Goal: Task Accomplishment & Management: Manage account settings

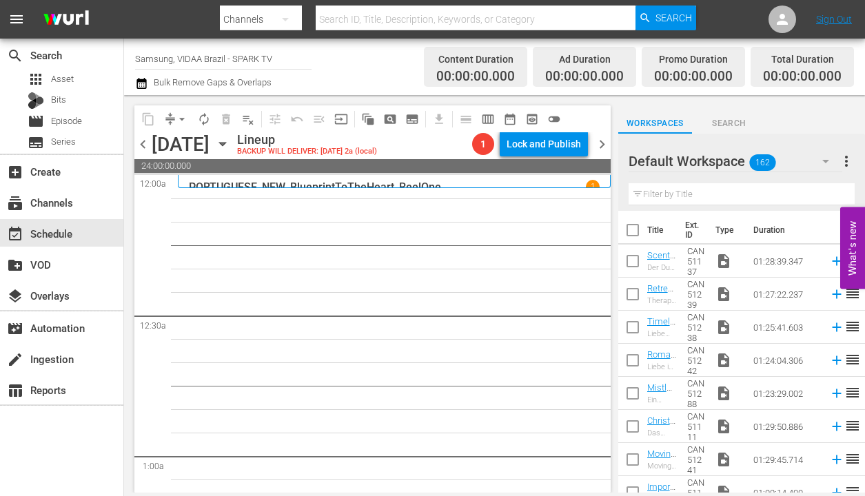
click at [723, 192] on input "text" at bounding box center [741, 194] width 226 height 22
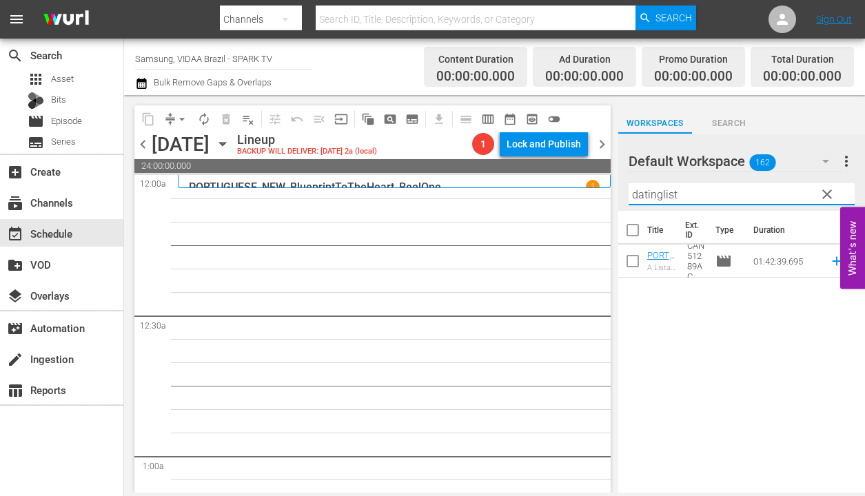
type input "datinglist"
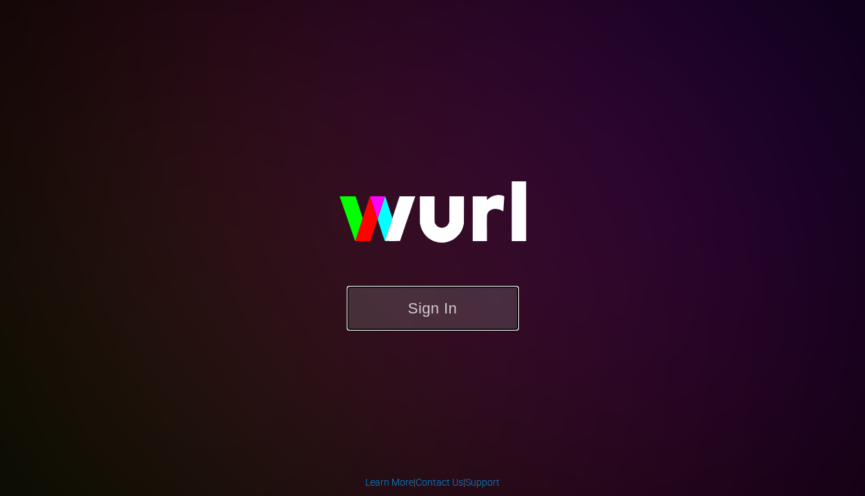
click at [452, 320] on button "Sign In" at bounding box center [433, 308] width 172 height 45
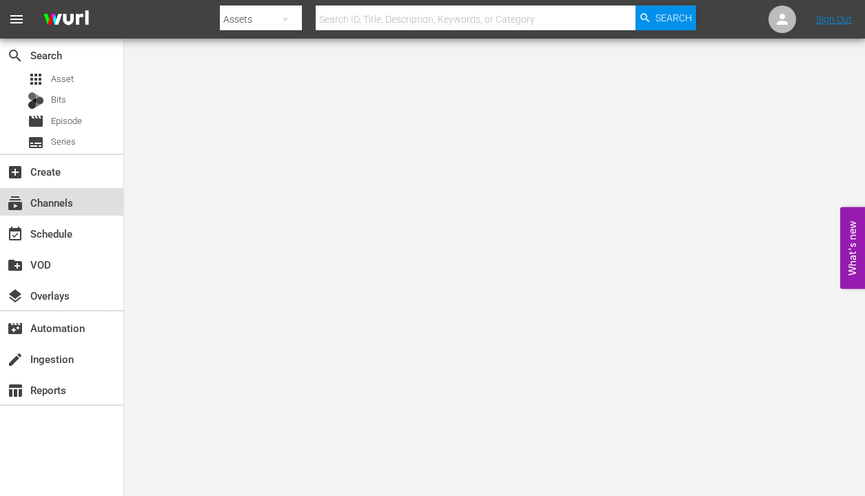
click at [99, 205] on div "subscriptions Channels" at bounding box center [61, 202] width 123 height 28
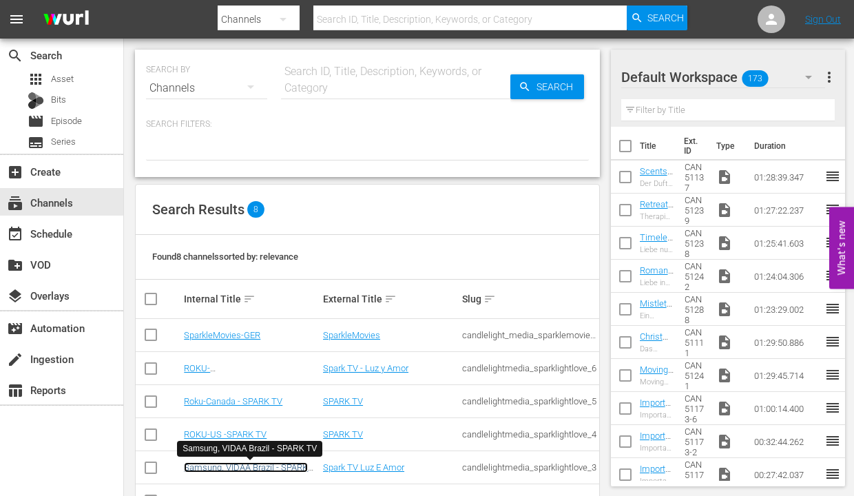
click at [287, 467] on link "Samsung, VIDAA Brazil - SPARK TV" at bounding box center [246, 472] width 124 height 21
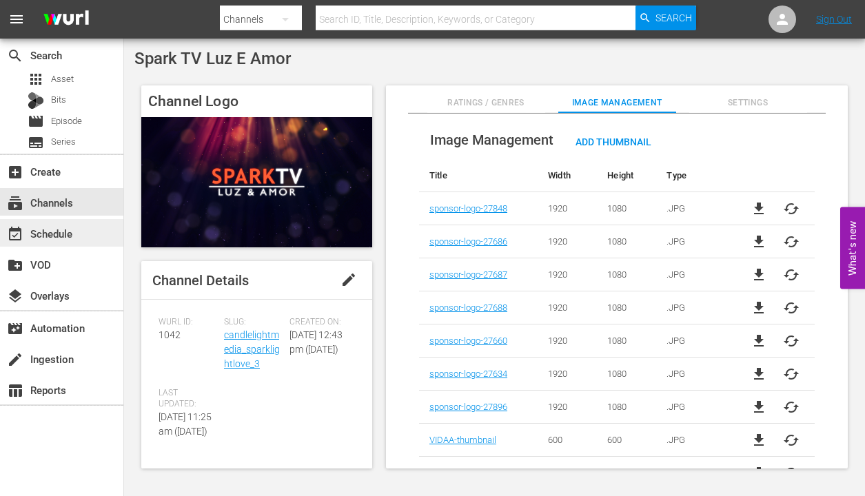
click at [68, 235] on div "event_available Schedule" at bounding box center [38, 231] width 77 height 12
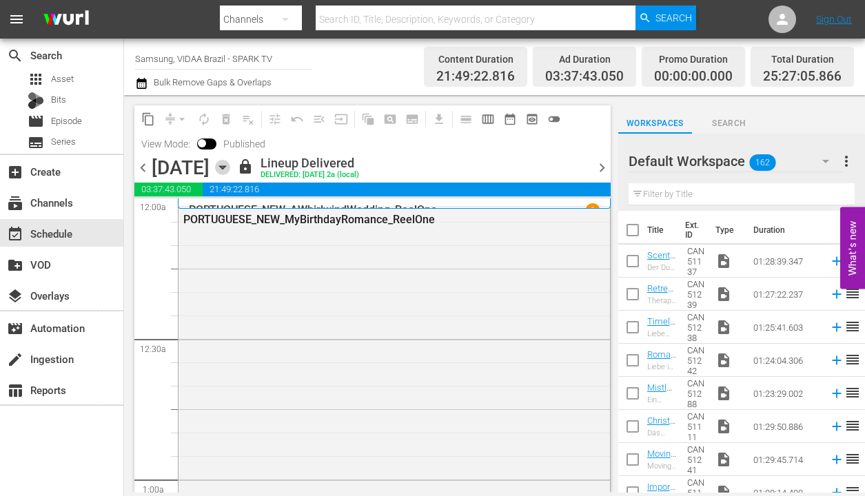
click at [230, 162] on icon "button" at bounding box center [222, 167] width 15 height 15
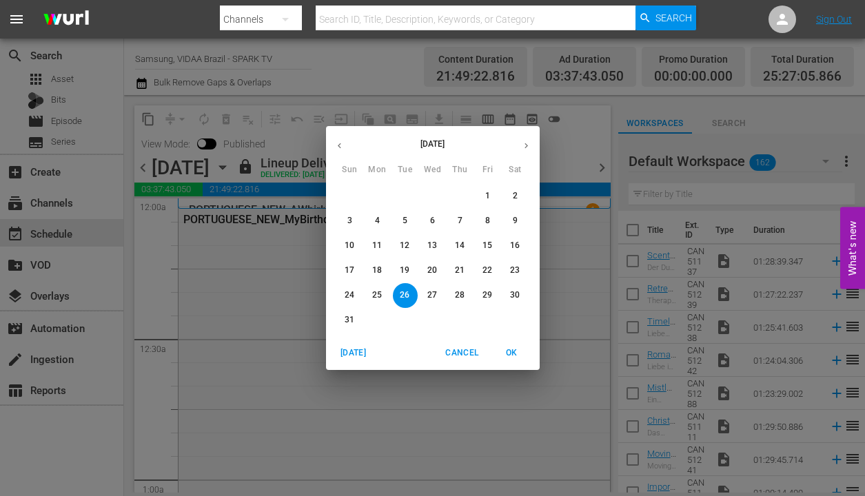
click at [524, 141] on icon "button" at bounding box center [526, 146] width 10 height 10
click at [524, 145] on icon "button" at bounding box center [526, 146] width 10 height 10
click at [510, 189] on button "1" at bounding box center [515, 196] width 25 height 25
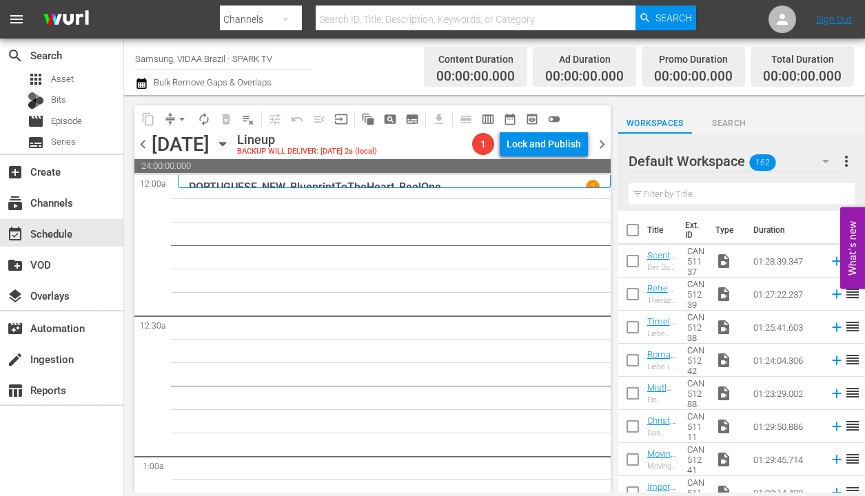
click at [689, 189] on input "text" at bounding box center [741, 194] width 226 height 22
click at [689, 190] on input "text" at bounding box center [741, 194] width 226 height 22
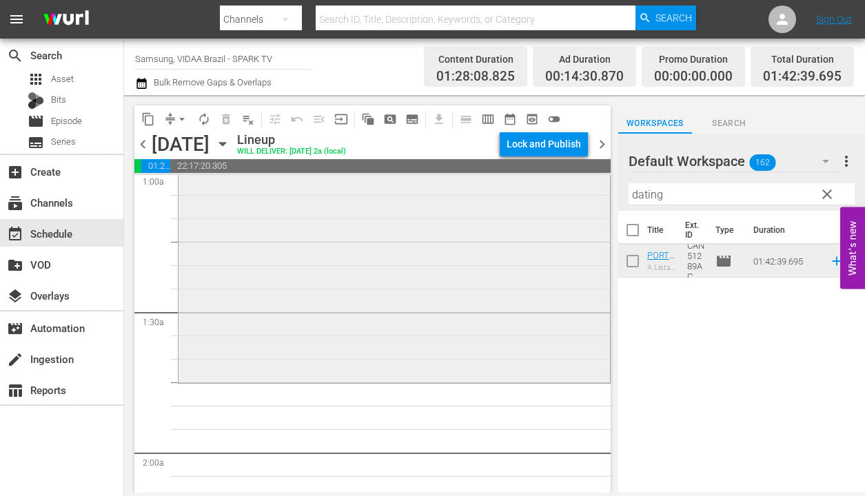
scroll to position [406, 0]
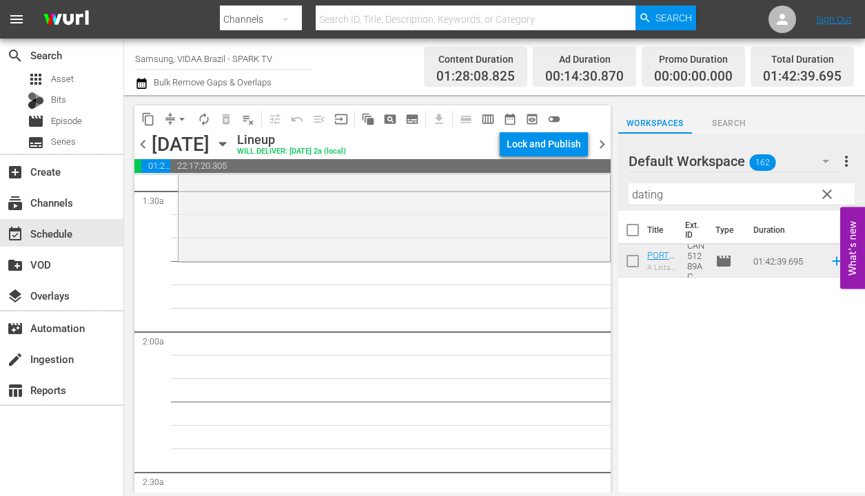
click at [761, 196] on input "dating" at bounding box center [741, 194] width 226 height 22
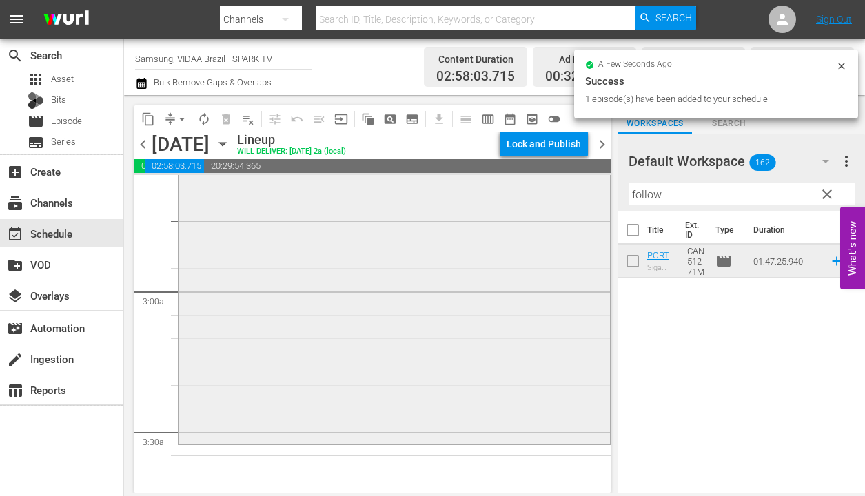
scroll to position [799, 0]
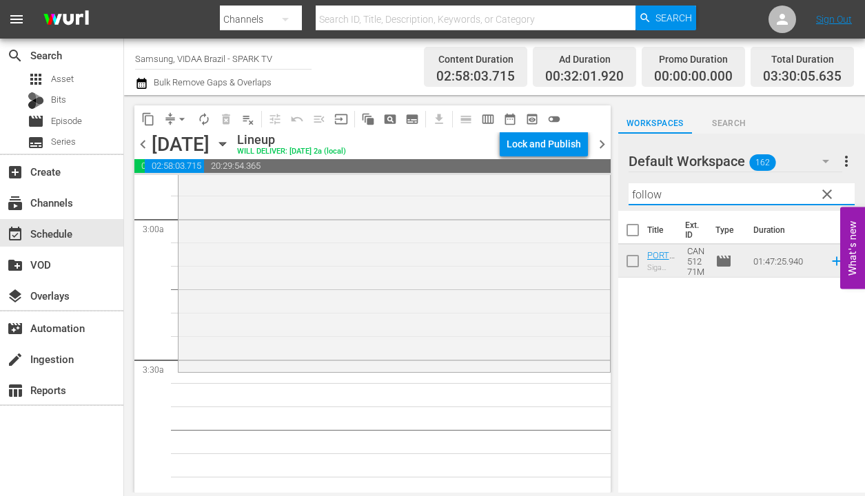
click at [692, 197] on input "follow" at bounding box center [741, 194] width 226 height 22
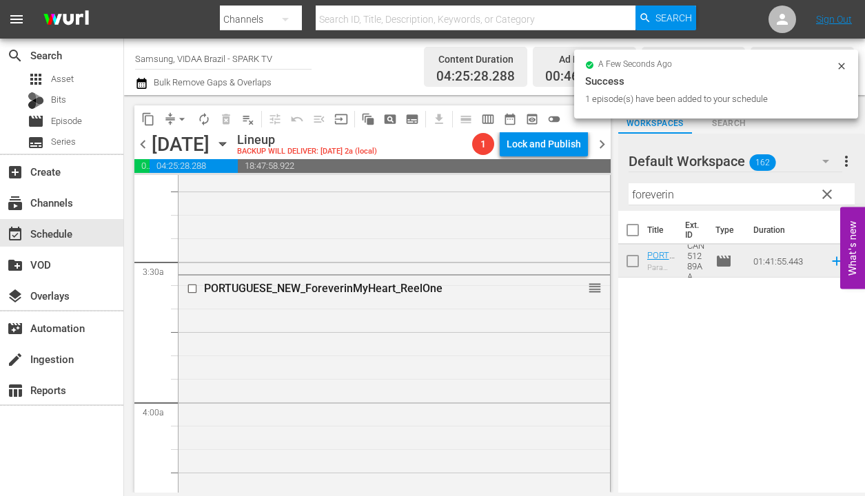
scroll to position [1237, 0]
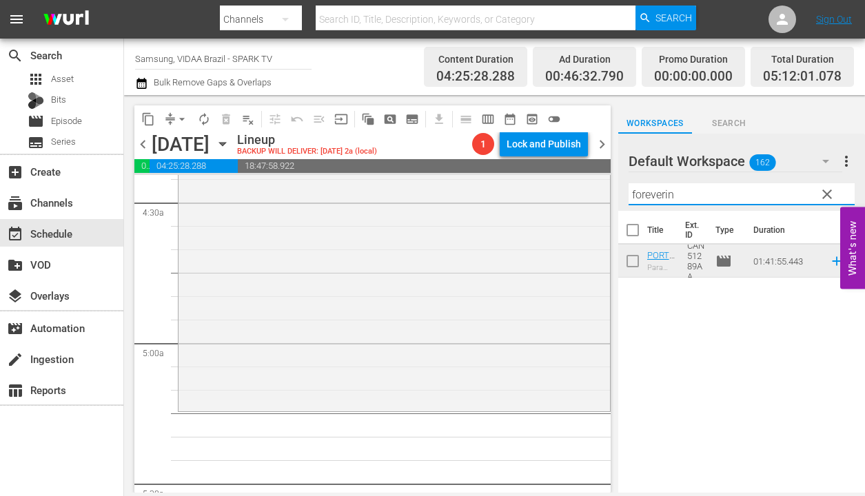
click at [696, 191] on input "foreverin" at bounding box center [741, 194] width 226 height 22
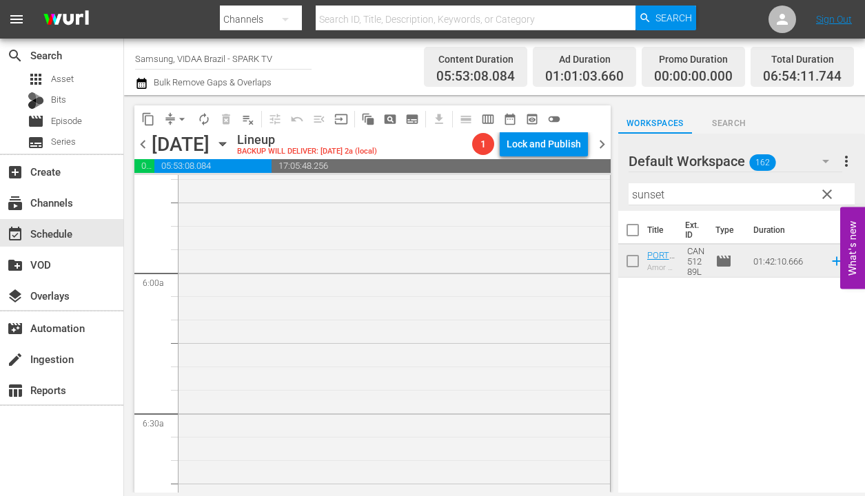
scroll to position [1761, 0]
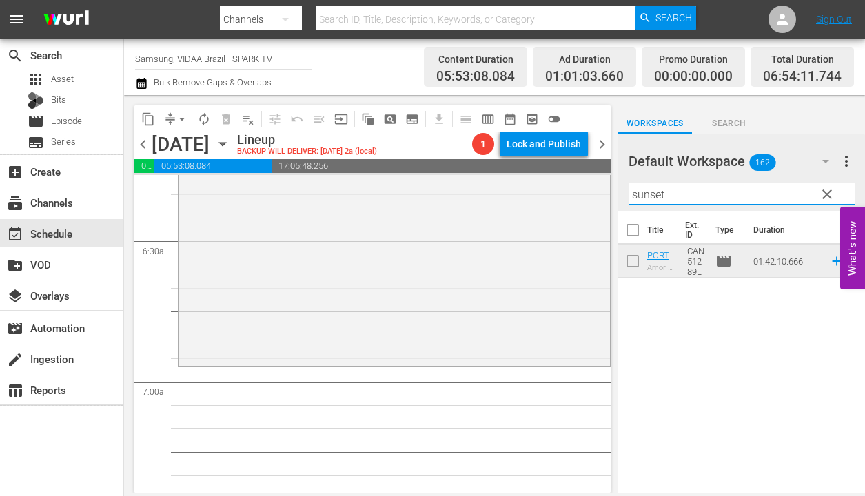
click at [700, 194] on input "sunset" at bounding box center [741, 194] width 226 height 22
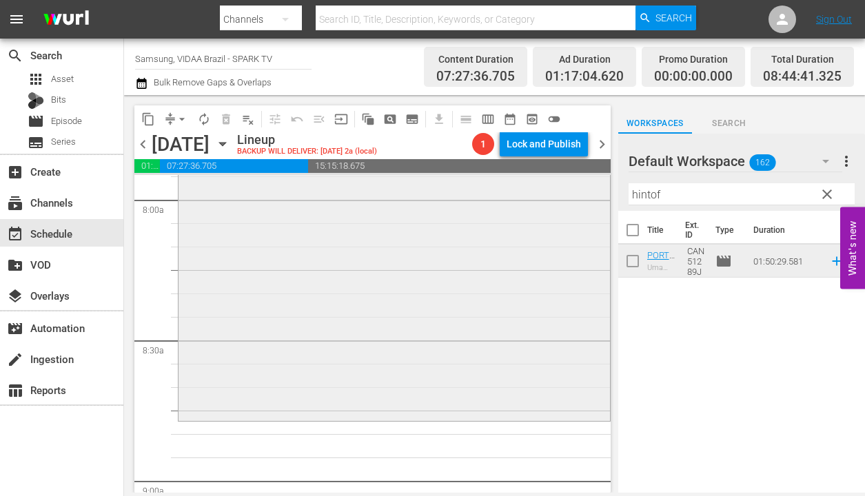
scroll to position [2268, 0]
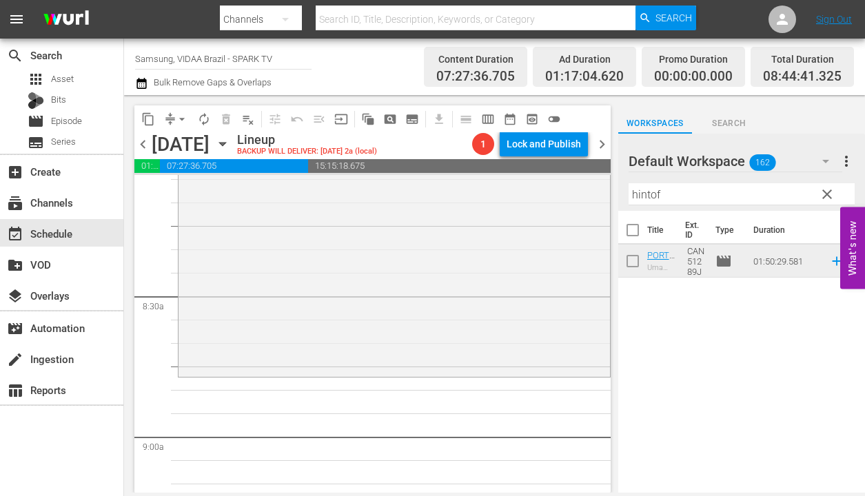
click at [706, 190] on input "hintof" at bounding box center [741, 194] width 226 height 22
click at [706, 191] on input "hintof" at bounding box center [741, 194] width 226 height 22
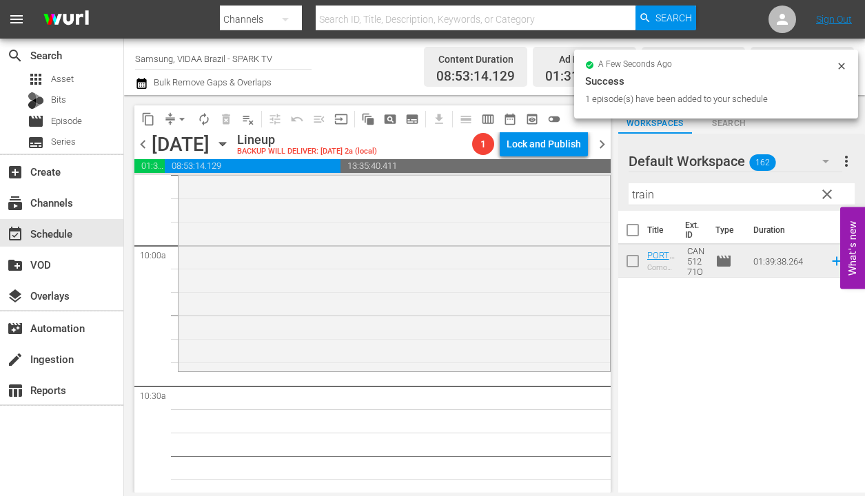
scroll to position [2802, 0]
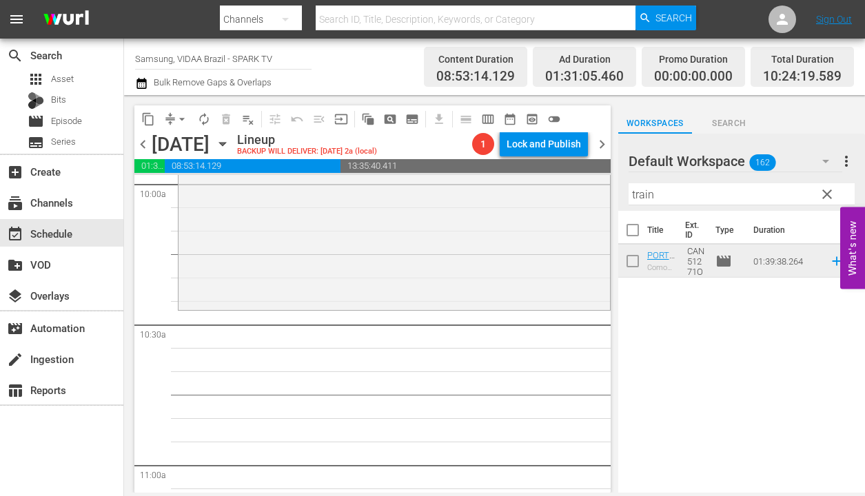
click at [761, 185] on input "train" at bounding box center [741, 194] width 226 height 22
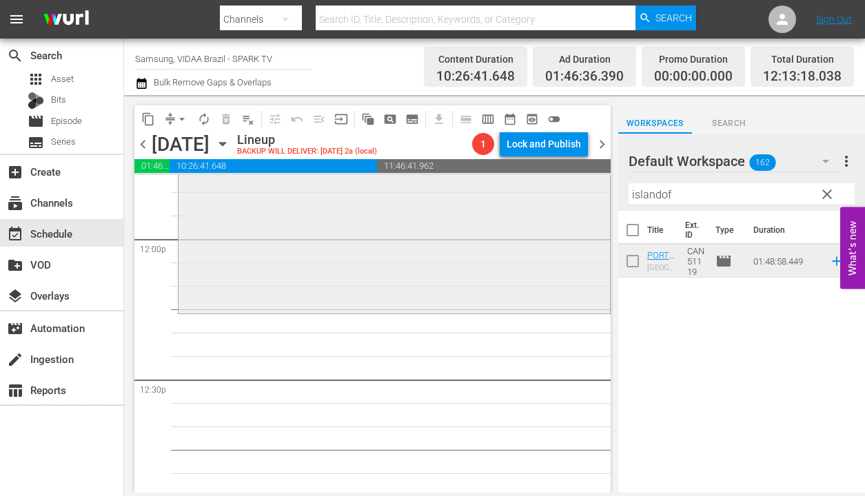
scroll to position [3328, 0]
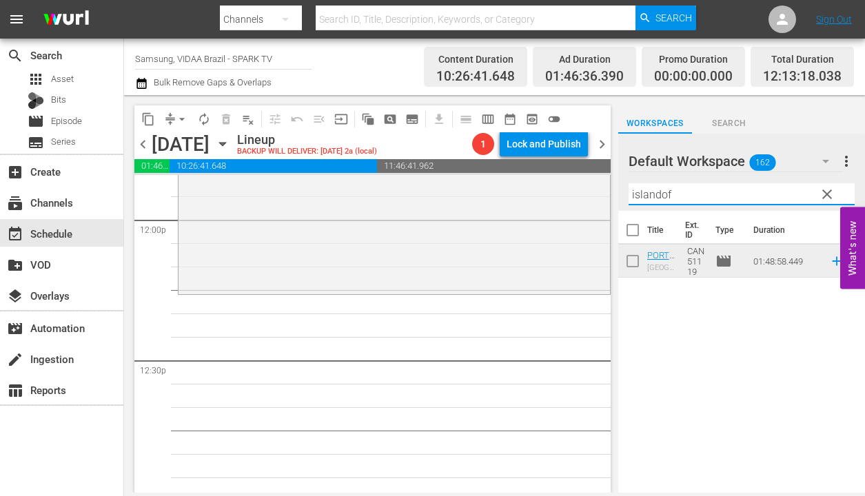
click at [756, 196] on input "islandof" at bounding box center [741, 194] width 226 height 22
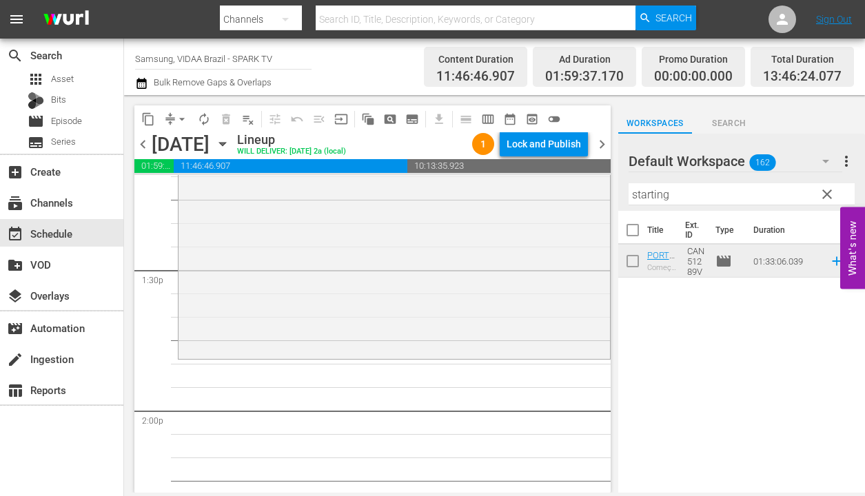
scroll to position [3739, 0]
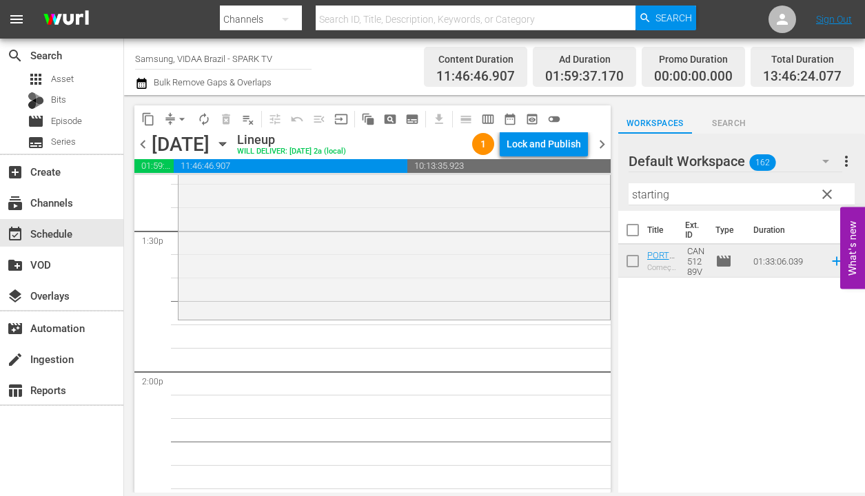
click at [715, 192] on input "starting" at bounding box center [741, 194] width 226 height 22
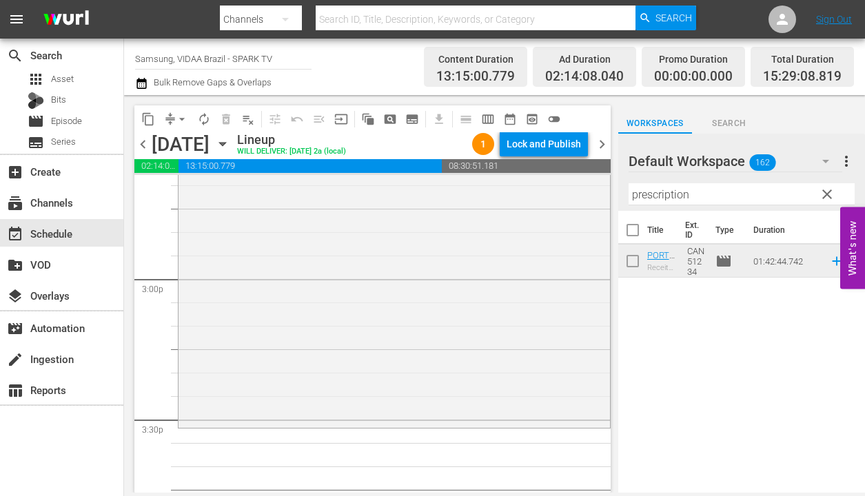
scroll to position [4139, 0]
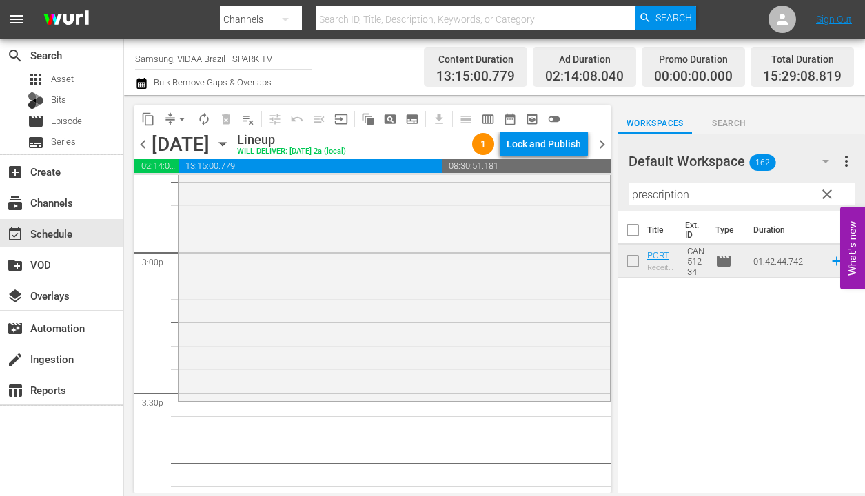
click at [731, 193] on input "prescription" at bounding box center [741, 194] width 226 height 22
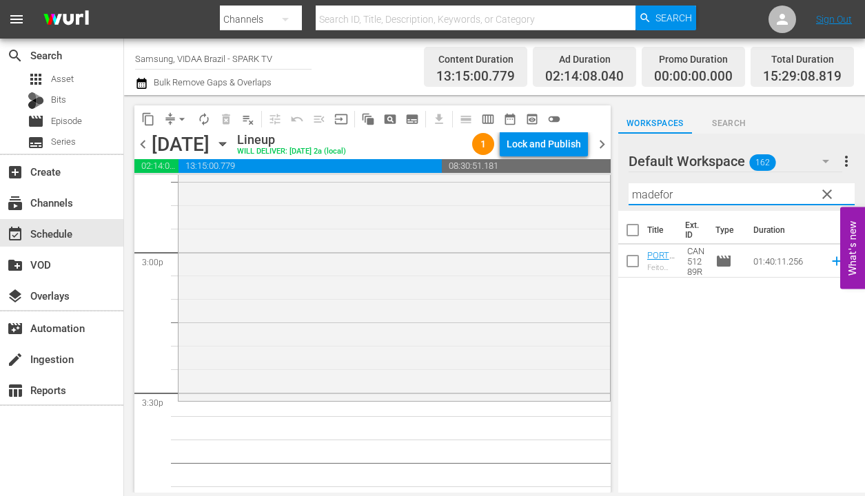
type input "madefor"
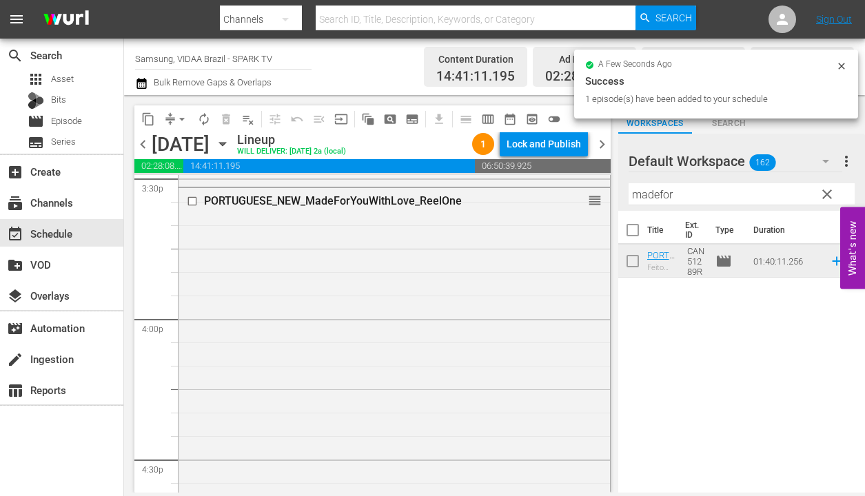
scroll to position [4369, 0]
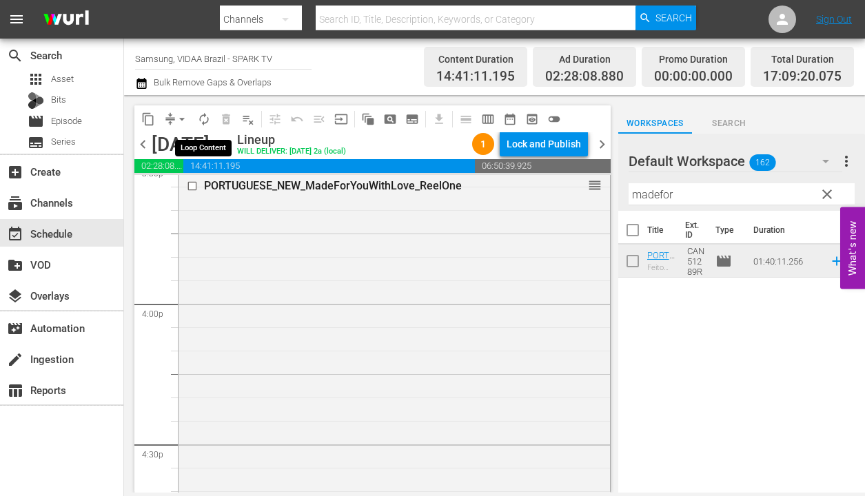
click at [208, 118] on span "autorenew_outlined" at bounding box center [204, 119] width 14 height 14
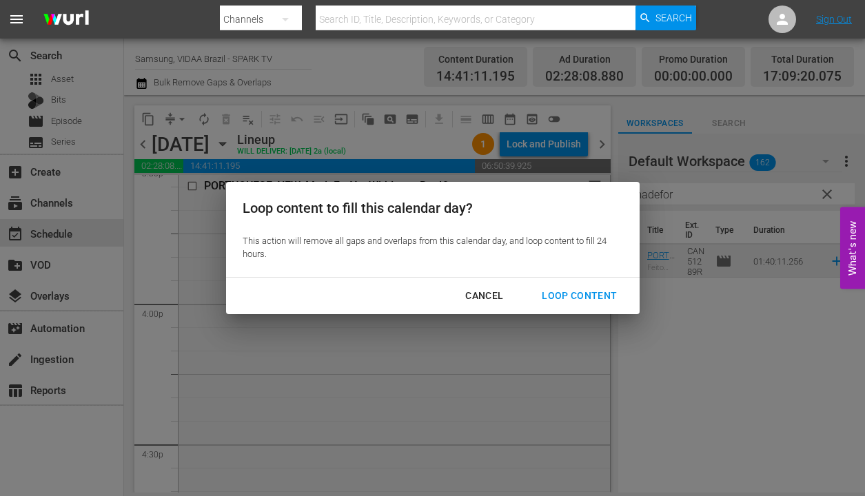
click at [573, 298] on div "Loop Content" at bounding box center [578, 295] width 97 height 17
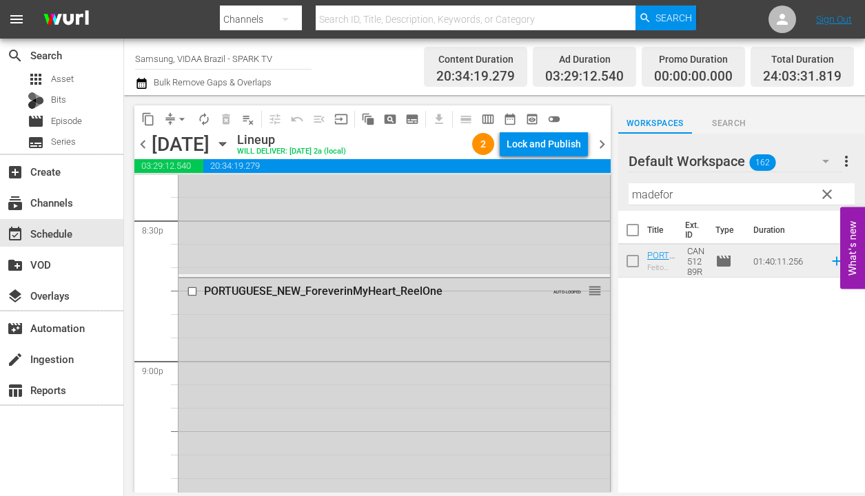
scroll to position [5715, 0]
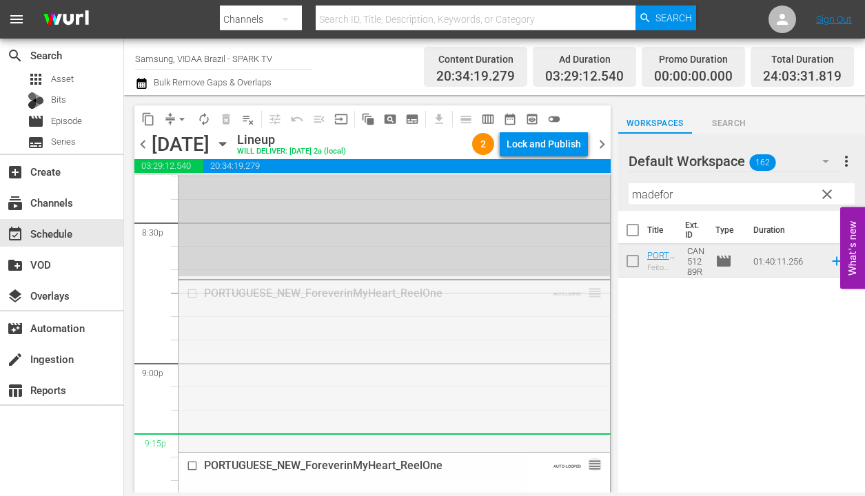
drag, startPoint x: 582, startPoint y: 289, endPoint x: 610, endPoint y: 290, distance: 27.6
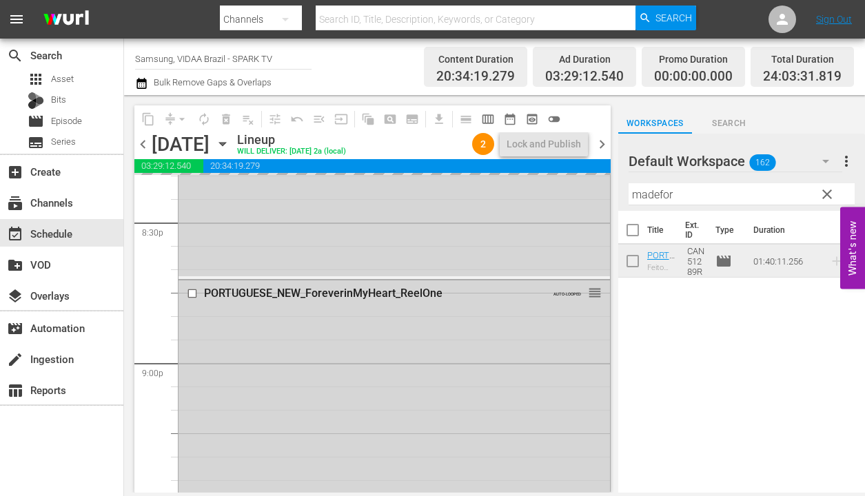
click at [723, 197] on input "madefor" at bounding box center [741, 194] width 226 height 22
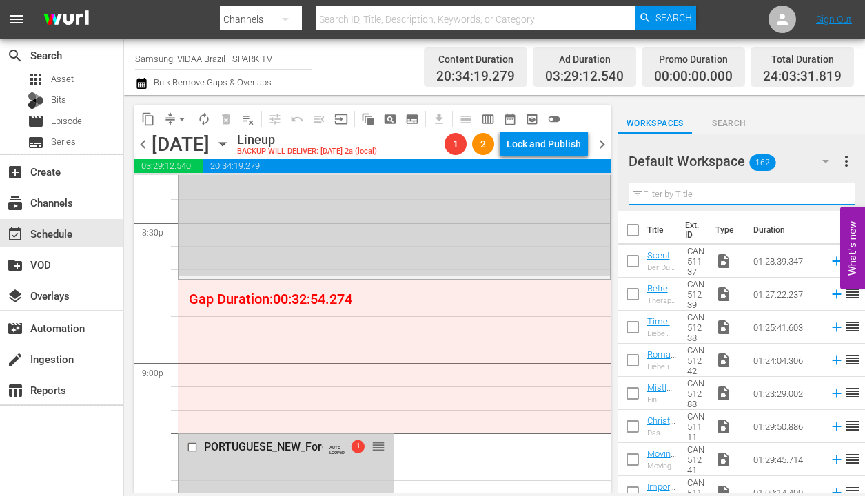
click at [790, 192] on input "text" at bounding box center [741, 194] width 226 height 22
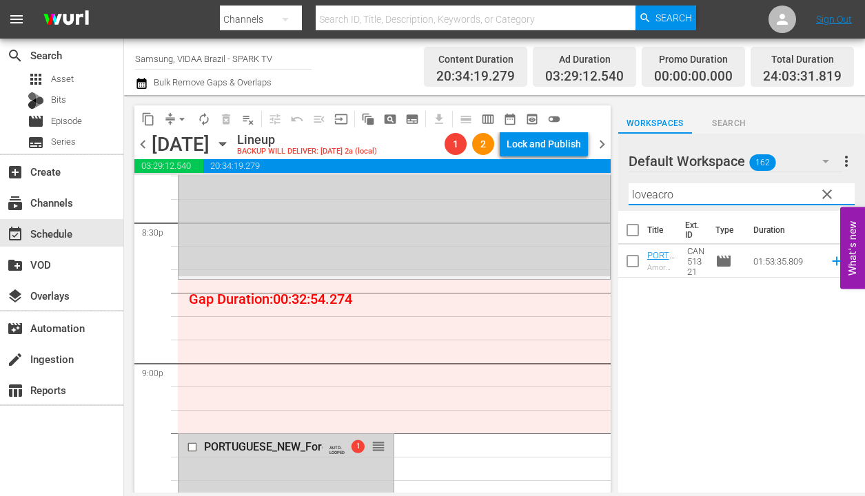
type input "loveacro"
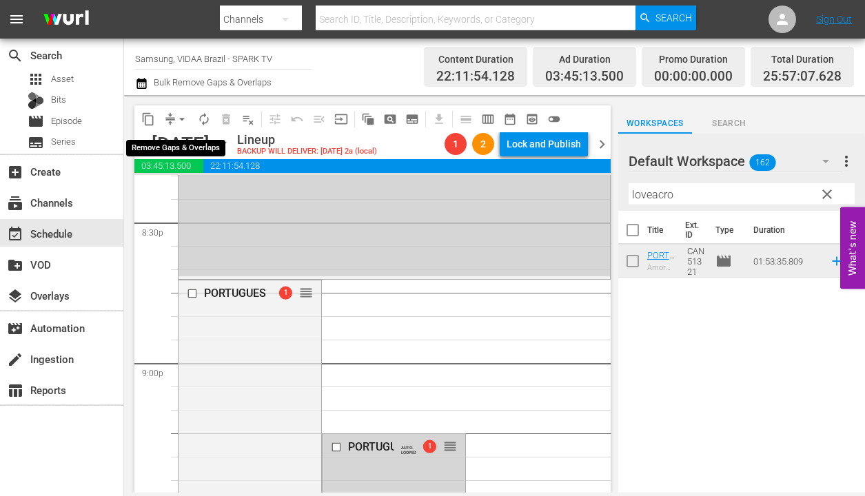
click at [185, 114] on span "arrow_drop_down" at bounding box center [182, 119] width 14 height 14
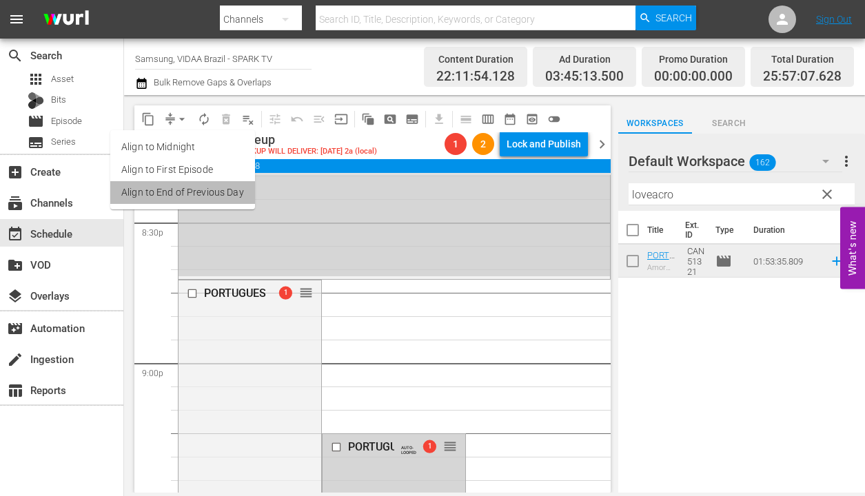
click at [209, 196] on li "Align to End of Previous Day" at bounding box center [182, 192] width 145 height 23
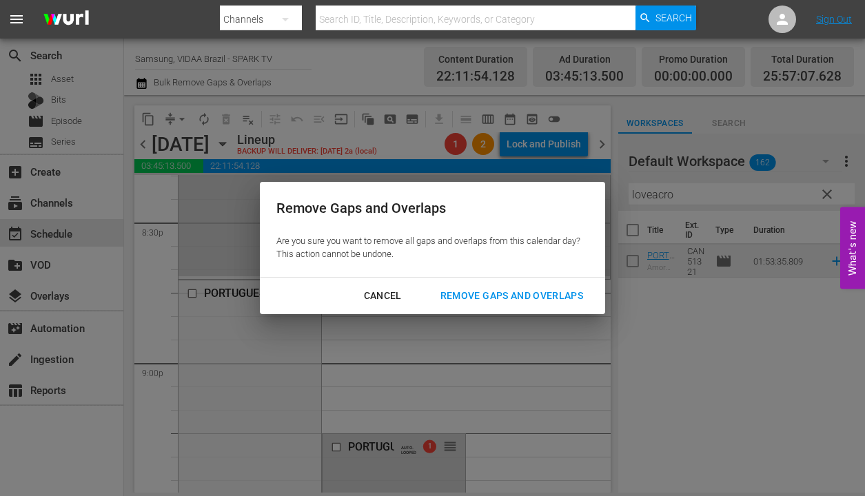
click at [520, 298] on div "Remove Gaps and Overlaps" at bounding box center [511, 295] width 165 height 17
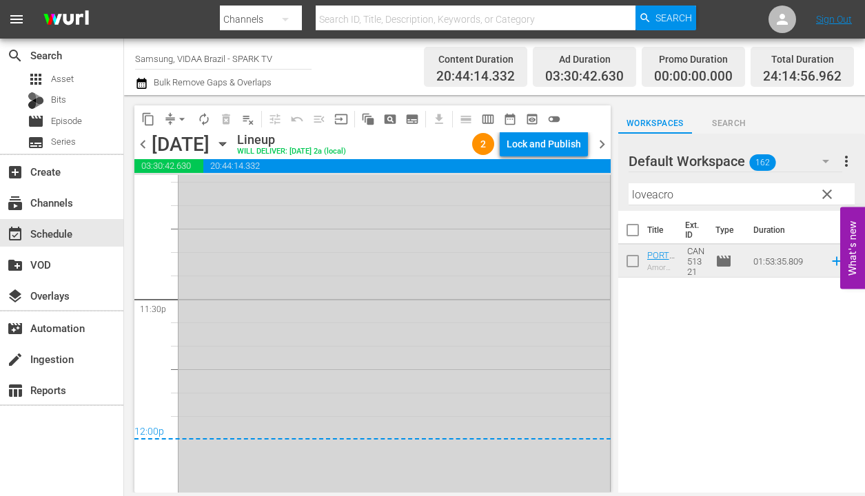
scroll to position [6511, 0]
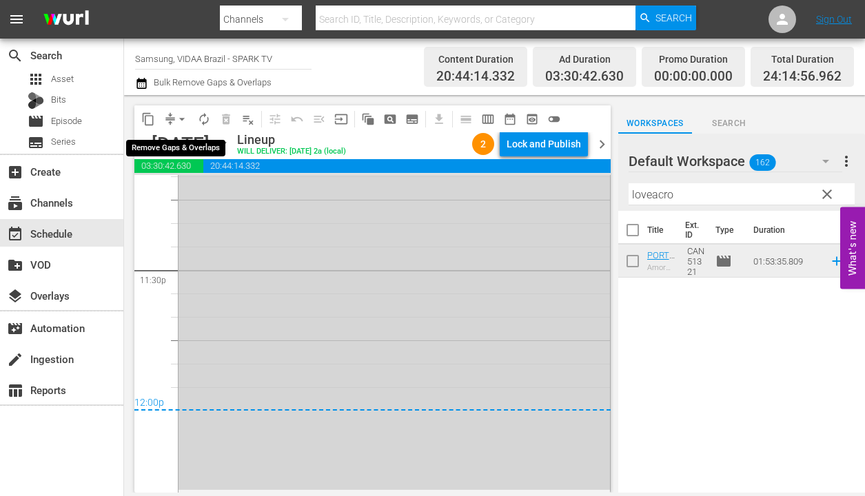
click at [183, 118] on span "arrow_drop_down" at bounding box center [182, 119] width 14 height 14
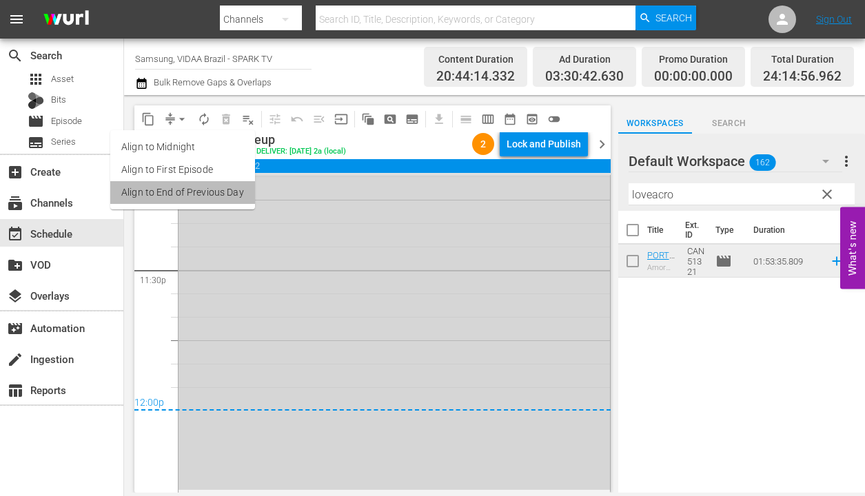
click at [203, 189] on li "Align to End of Previous Day" at bounding box center [182, 192] width 145 height 23
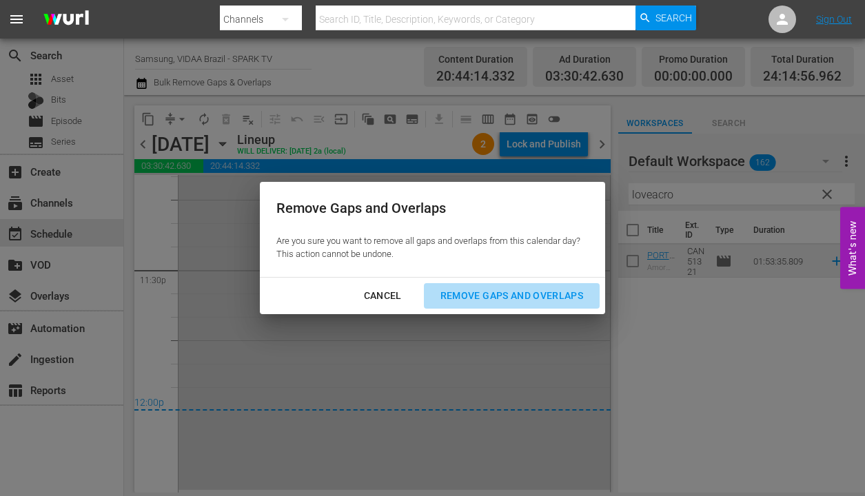
click at [575, 300] on div "Remove Gaps and Overlaps" at bounding box center [511, 295] width 165 height 17
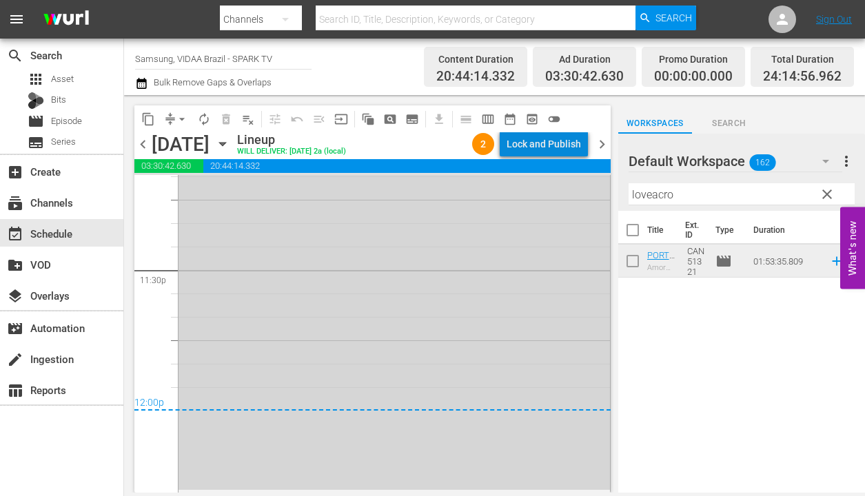
click at [559, 147] on div "Lock and Publish" at bounding box center [543, 144] width 74 height 25
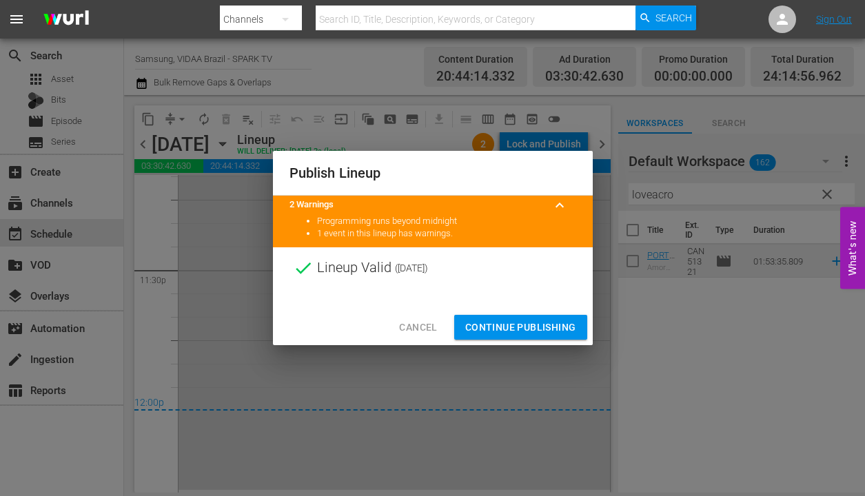
click at [534, 322] on span "Continue Publishing" at bounding box center [520, 327] width 111 height 17
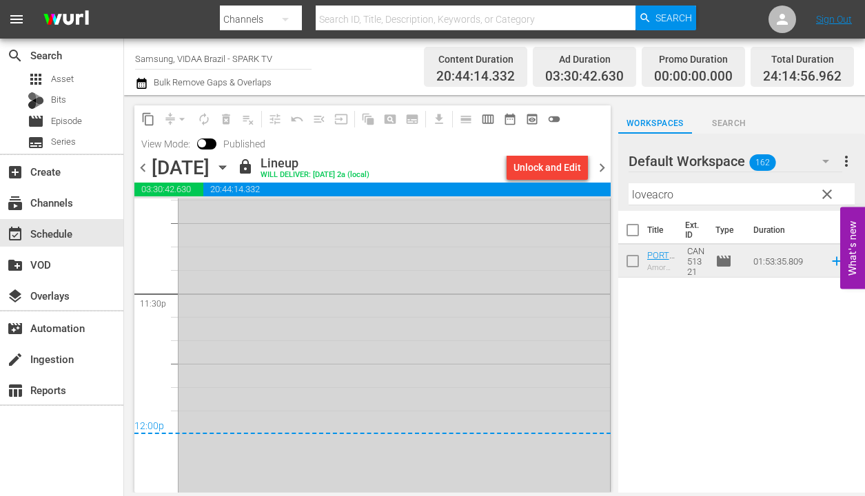
click at [599, 165] on span "chevron_right" at bounding box center [601, 167] width 17 height 17
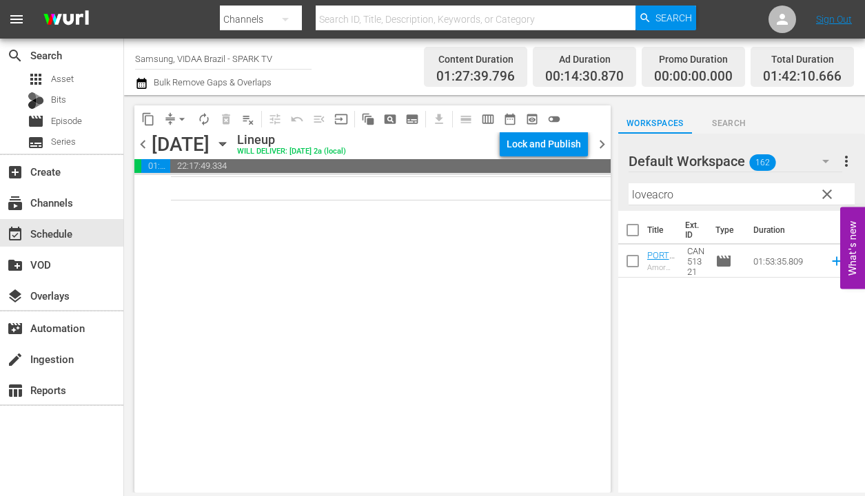
scroll to position [6674, 0]
click at [831, 192] on span "clear" at bounding box center [826, 194] width 17 height 17
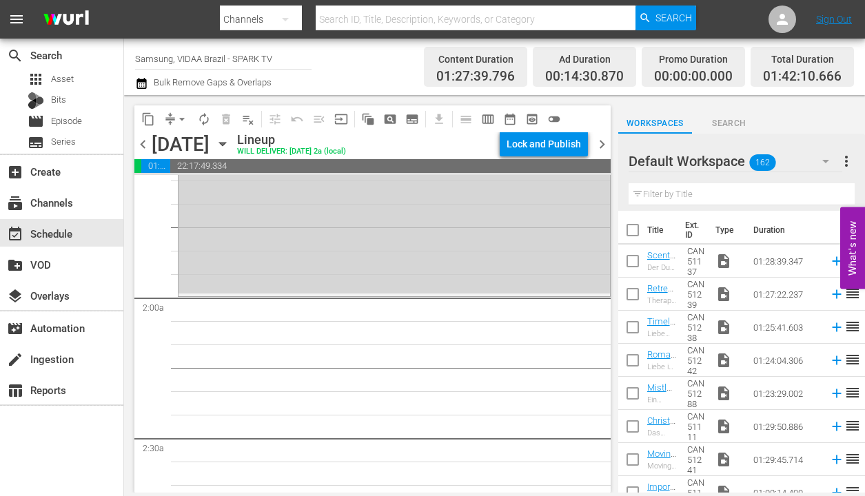
scroll to position [424, 0]
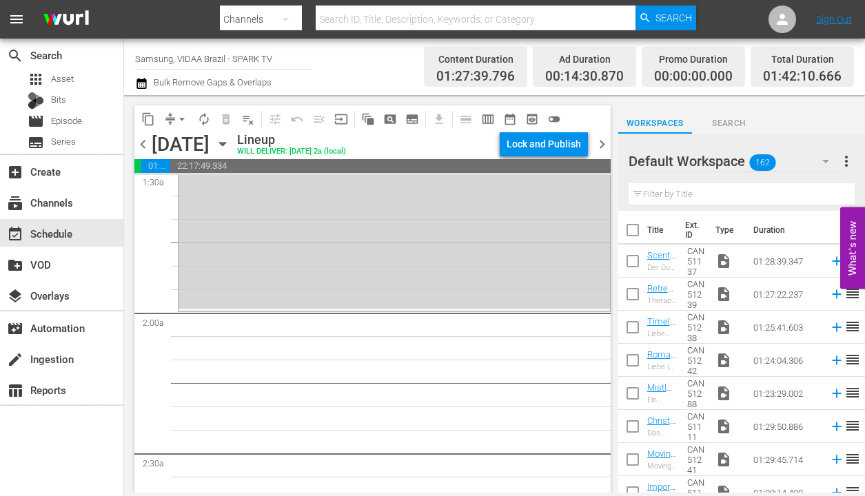
click at [692, 194] on input "text" at bounding box center [741, 194] width 226 height 22
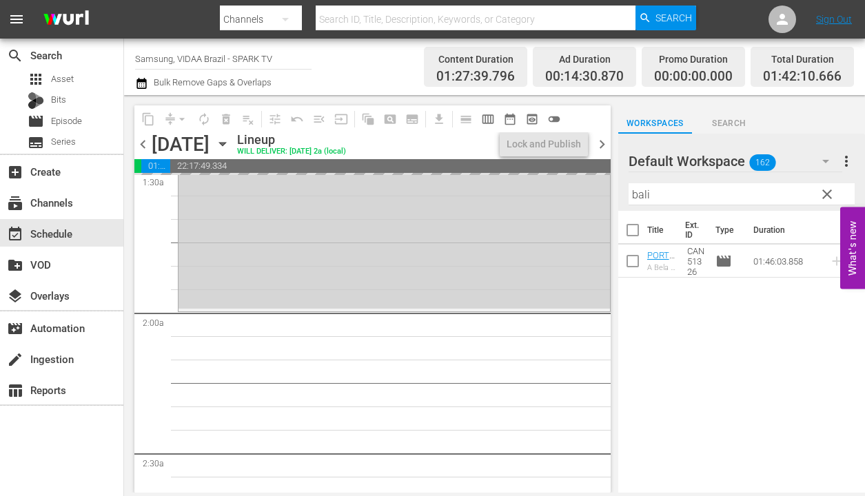
click at [754, 187] on input "bali" at bounding box center [741, 194] width 226 height 22
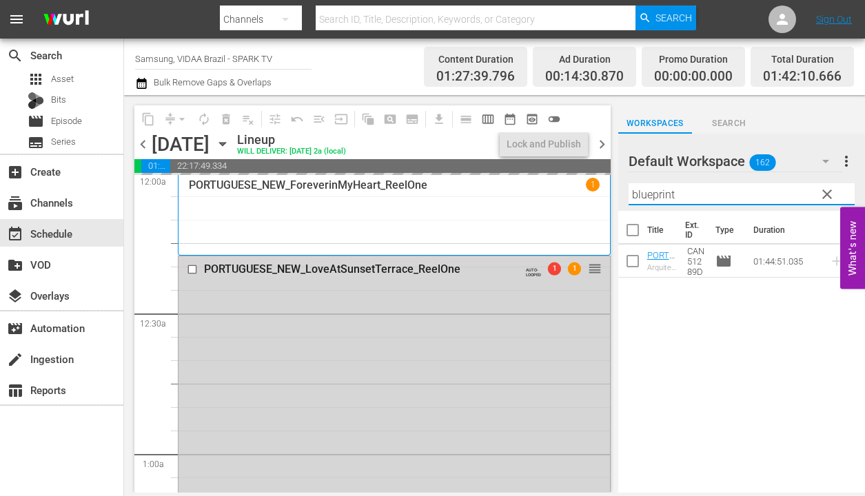
scroll to position [0, 0]
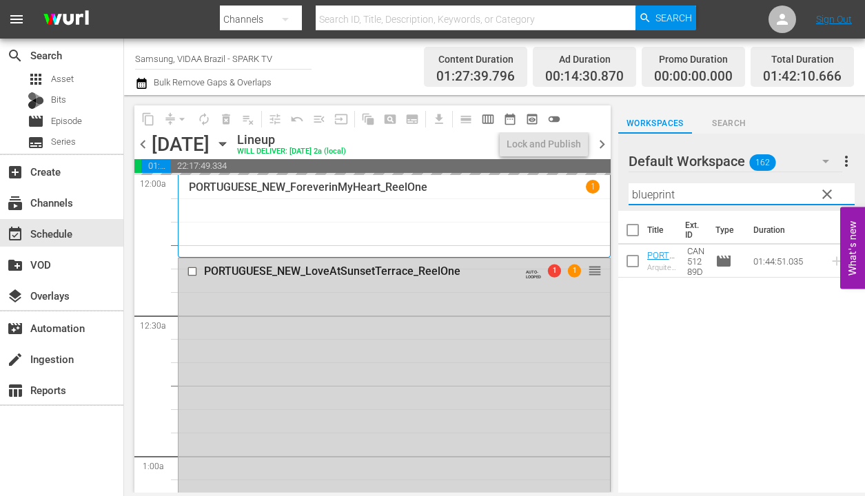
click at [718, 185] on input "blueprint" at bounding box center [741, 194] width 226 height 22
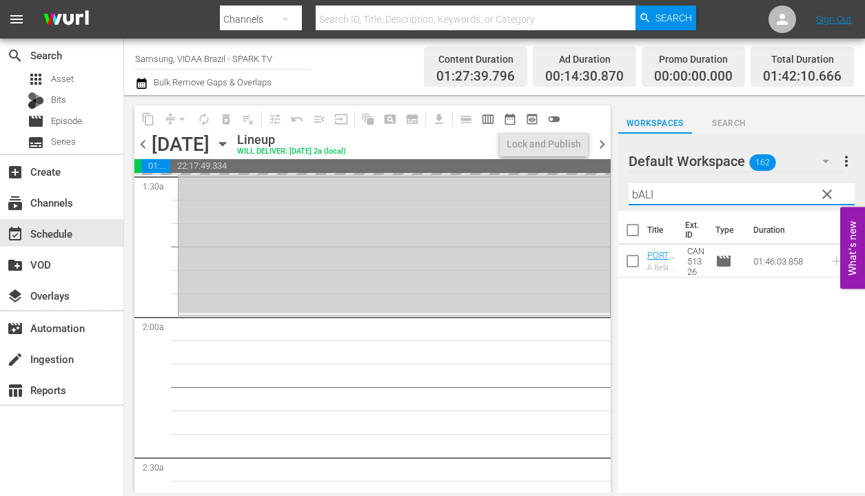
scroll to position [422, 0]
type input "bALI"
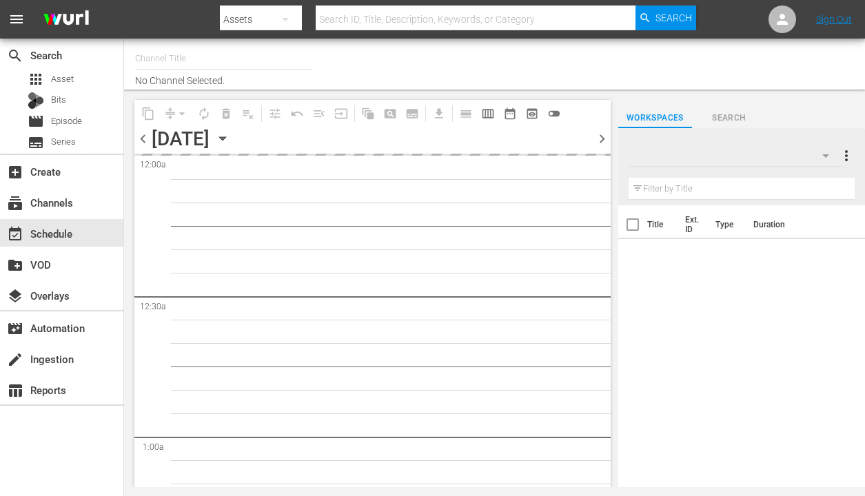
type input "Samsung, VIDAA Brazil - SPARK TV (1042)"
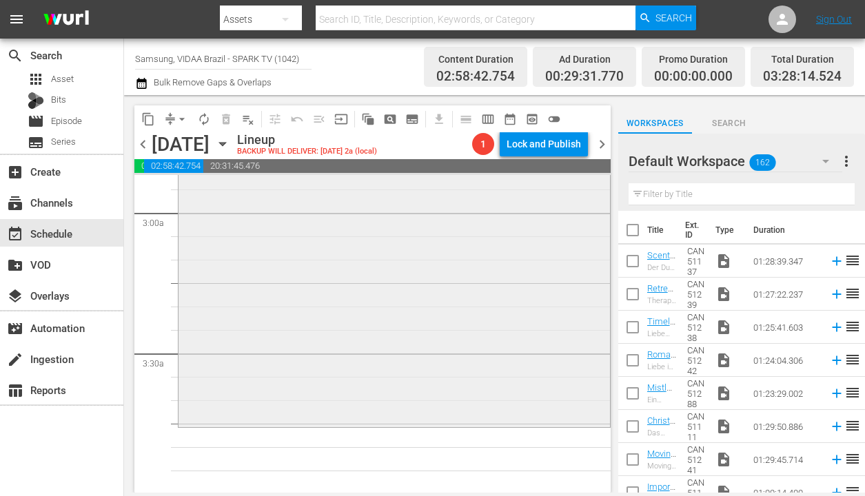
scroll to position [1011, 0]
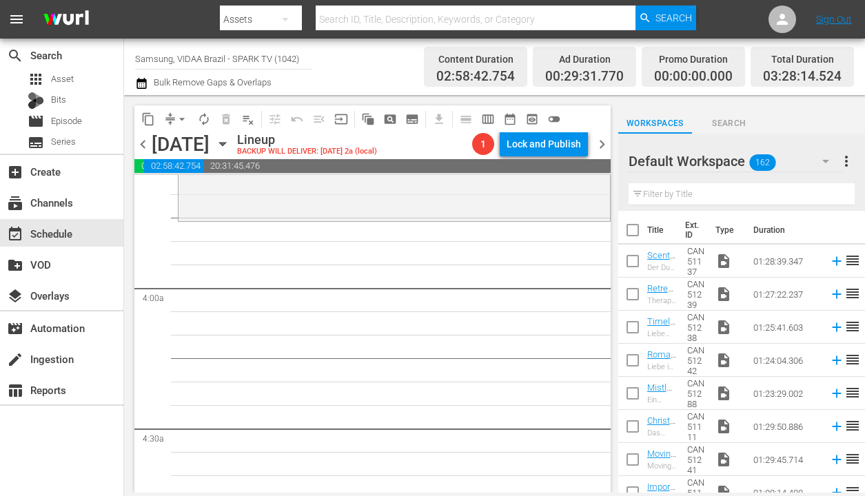
click at [786, 187] on input "text" at bounding box center [741, 194] width 226 height 22
click at [759, 196] on input "text" at bounding box center [741, 194] width 226 height 22
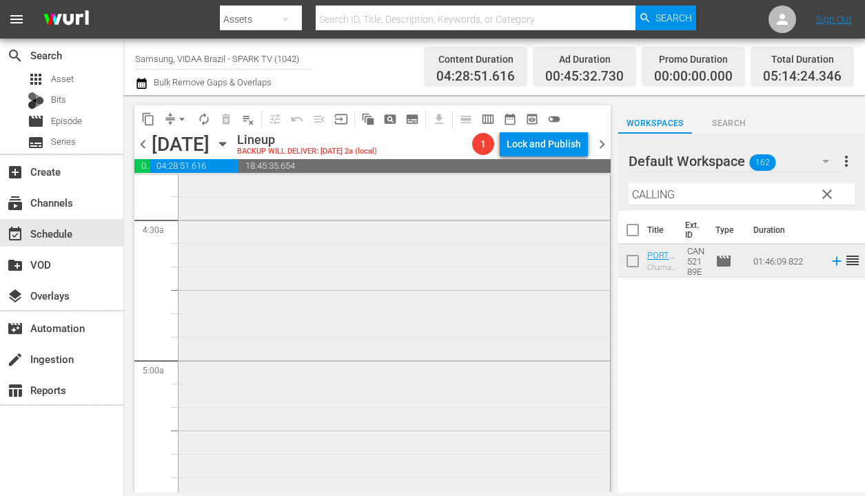
scroll to position [1312, 0]
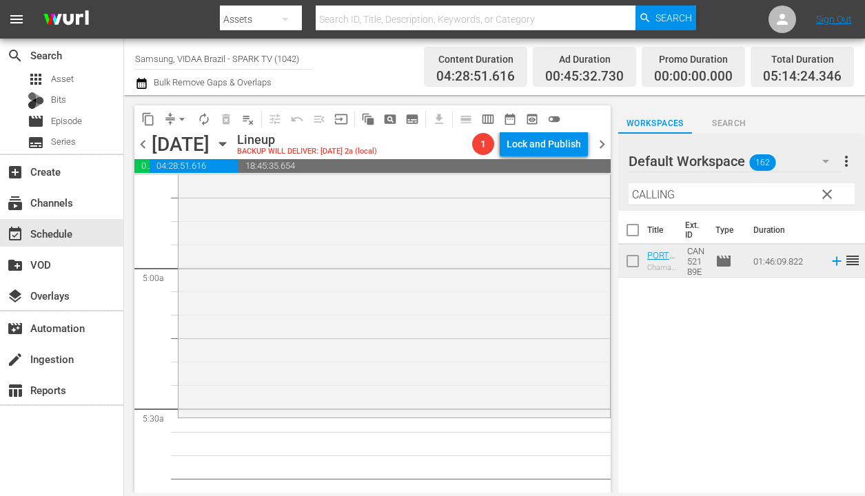
click at [741, 192] on input "CALLING" at bounding box center [741, 194] width 226 height 22
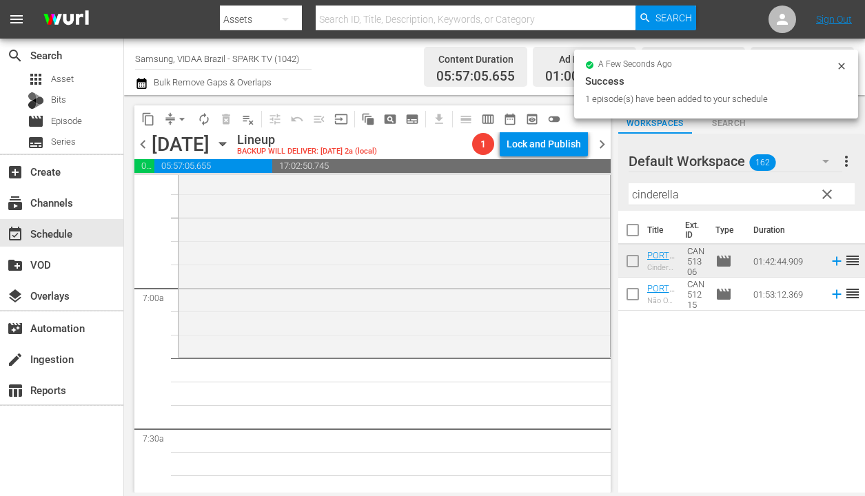
scroll to position [1912, 0]
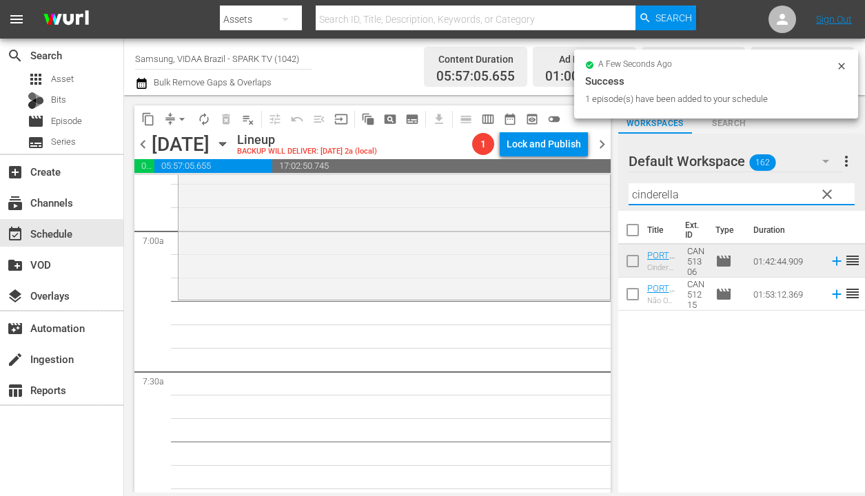
click at [718, 195] on input "cinderella" at bounding box center [741, 194] width 226 height 22
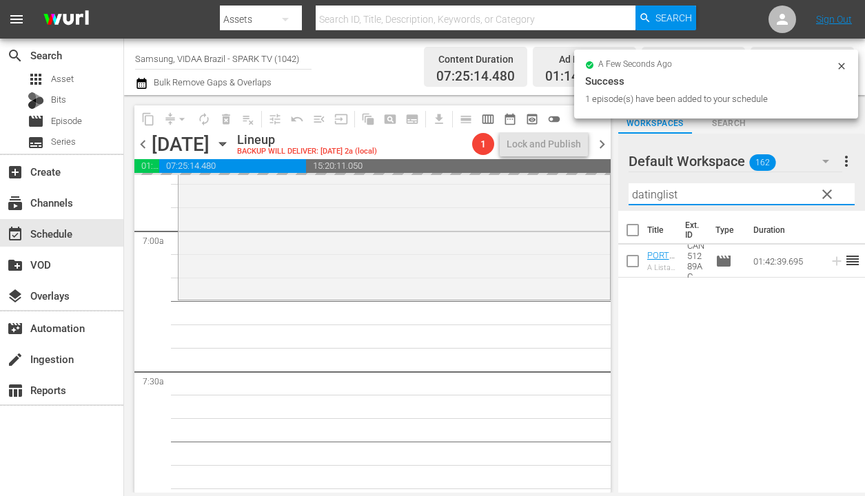
click at [762, 185] on input "datinglist" at bounding box center [741, 194] width 226 height 22
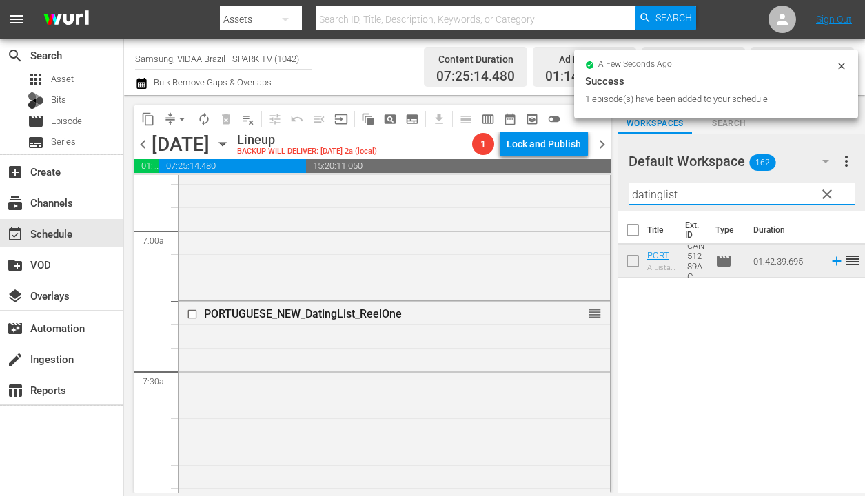
click at [762, 185] on input "datinglist" at bounding box center [741, 194] width 226 height 22
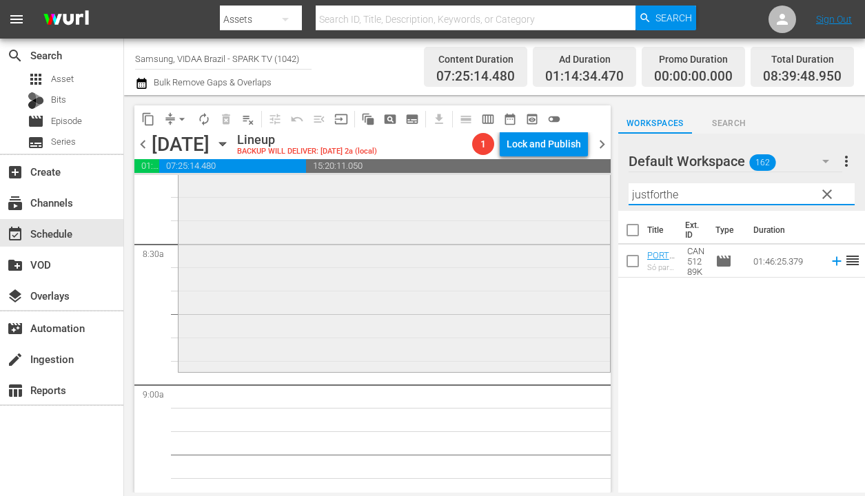
scroll to position [2323, 0]
click at [736, 191] on input "justforthe" at bounding box center [741, 194] width 226 height 22
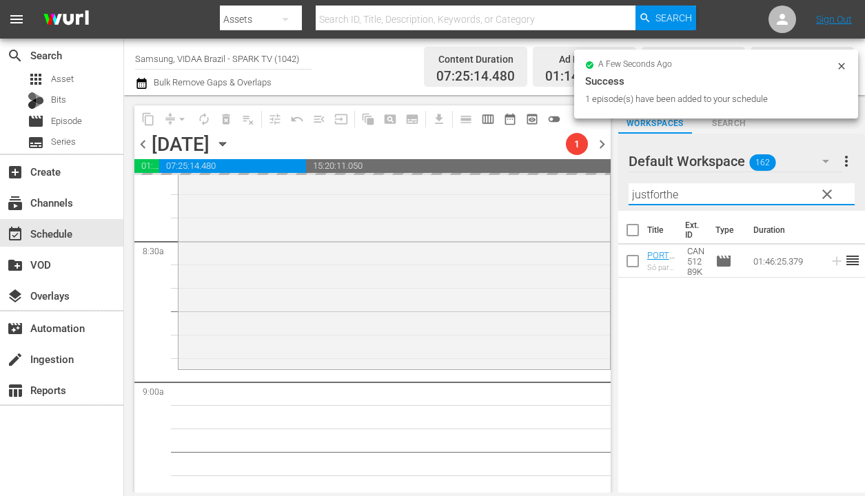
click at [721, 192] on input "justforthe" at bounding box center [741, 194] width 226 height 22
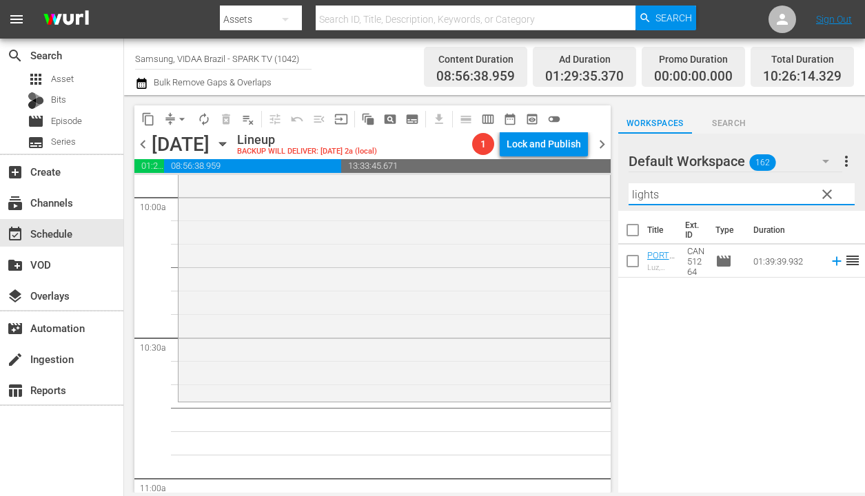
scroll to position [2839, 0]
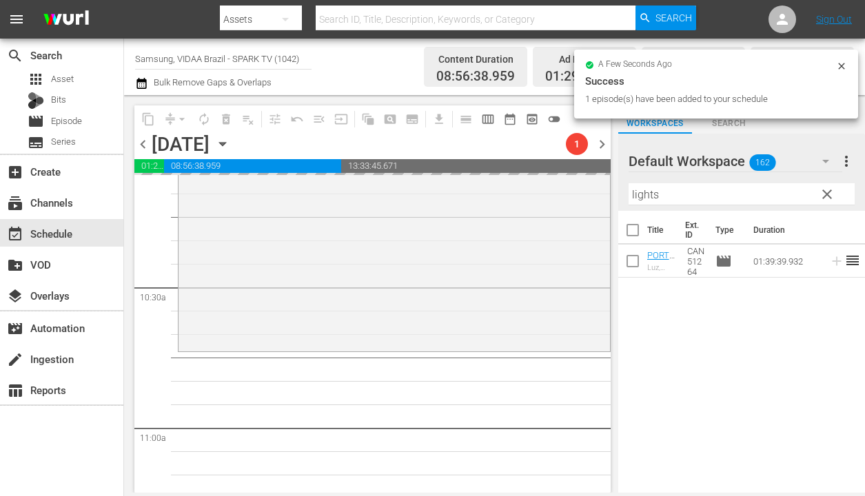
click at [719, 200] on input "lights" at bounding box center [741, 194] width 226 height 22
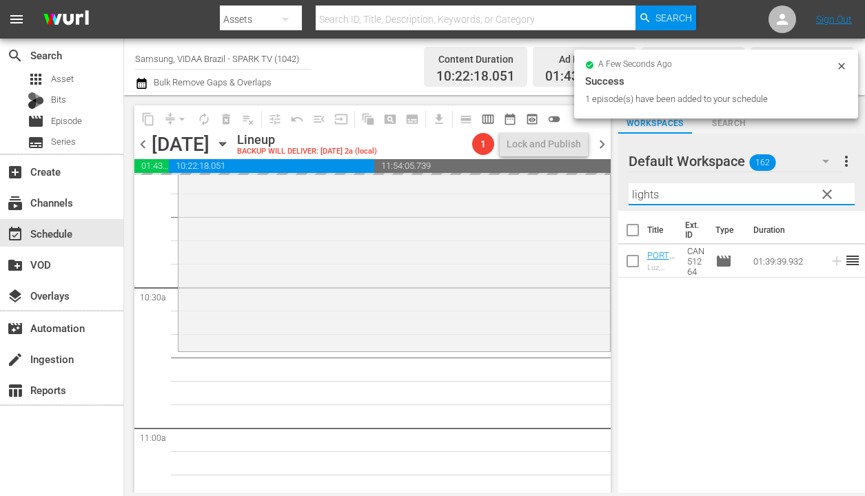
click at [719, 200] on input "lights" at bounding box center [741, 194] width 226 height 22
click at [719, 199] on input "lights" at bounding box center [741, 194] width 226 height 22
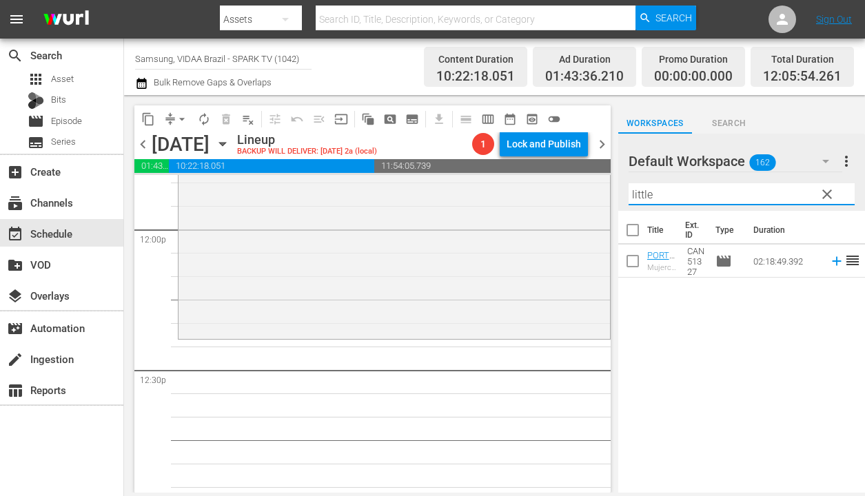
scroll to position [3372, 0]
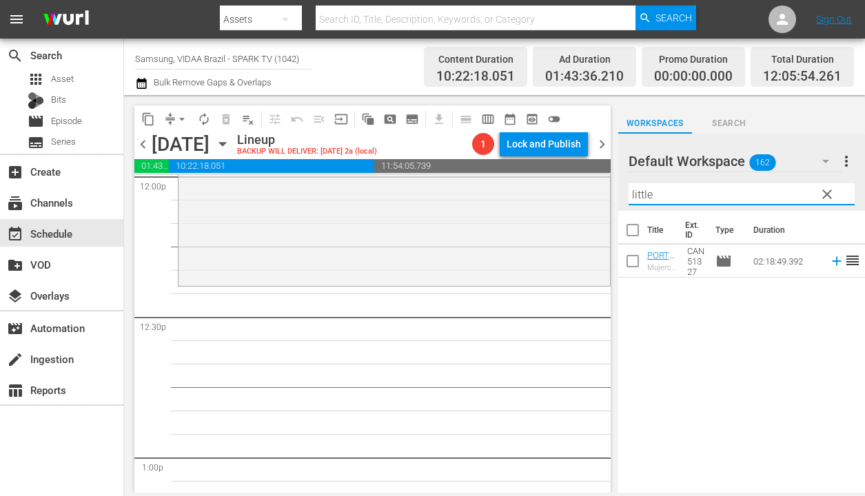
type input "little"
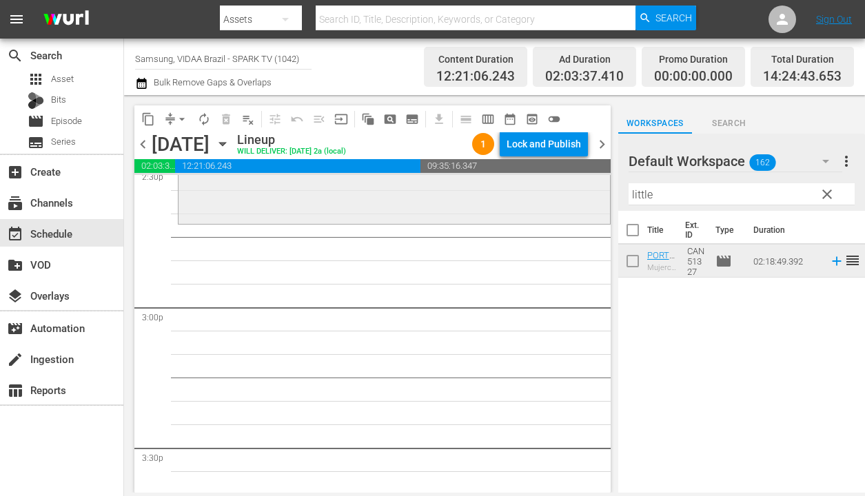
scroll to position [4083, 0]
click at [835, 197] on button "clear" at bounding box center [826, 194] width 22 height 22
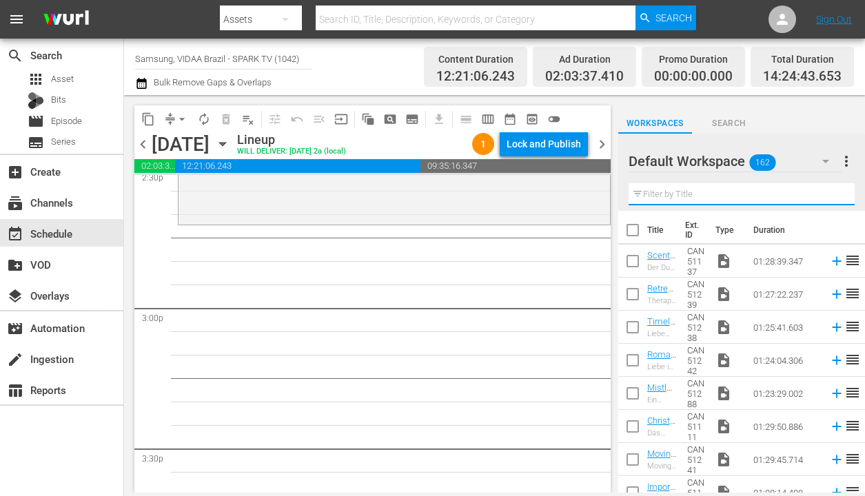
click at [805, 196] on input "text" at bounding box center [741, 194] width 226 height 22
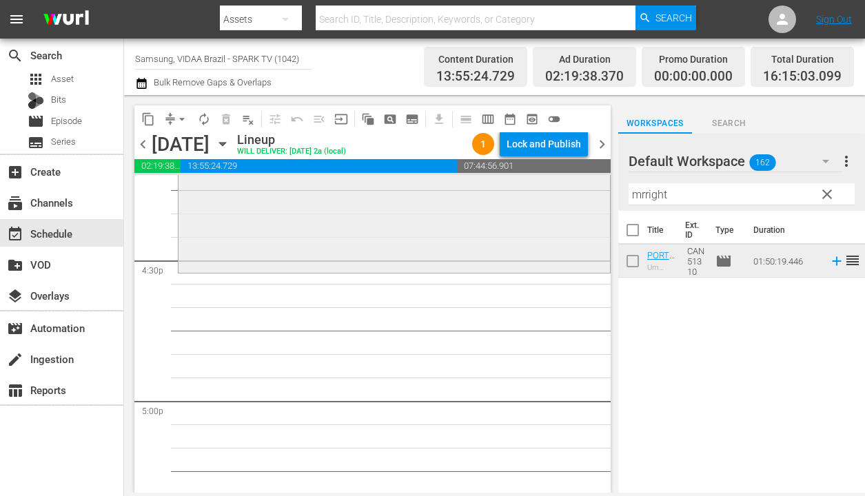
scroll to position [4605, 0]
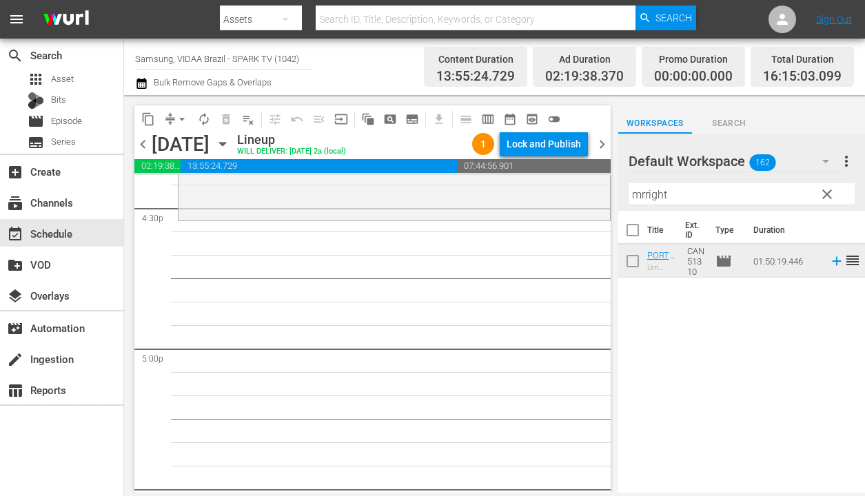
click at [691, 193] on input "mrright" at bounding box center [741, 194] width 226 height 22
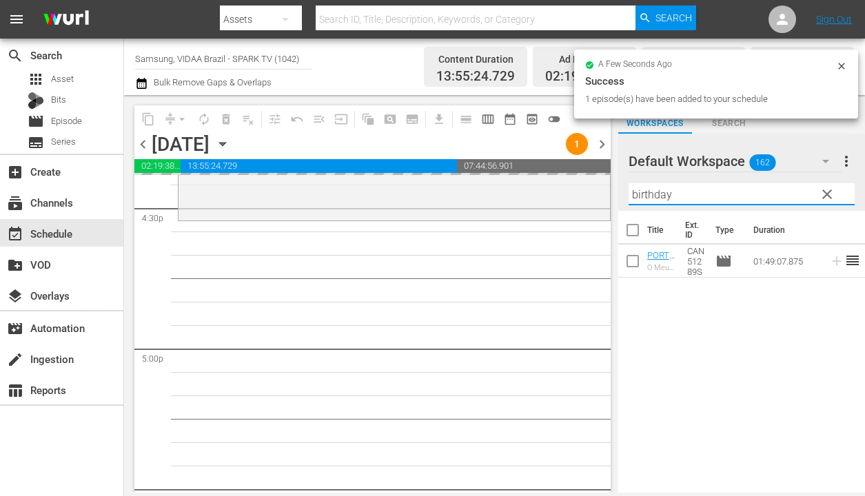
click at [699, 191] on input "birthday" at bounding box center [741, 194] width 226 height 22
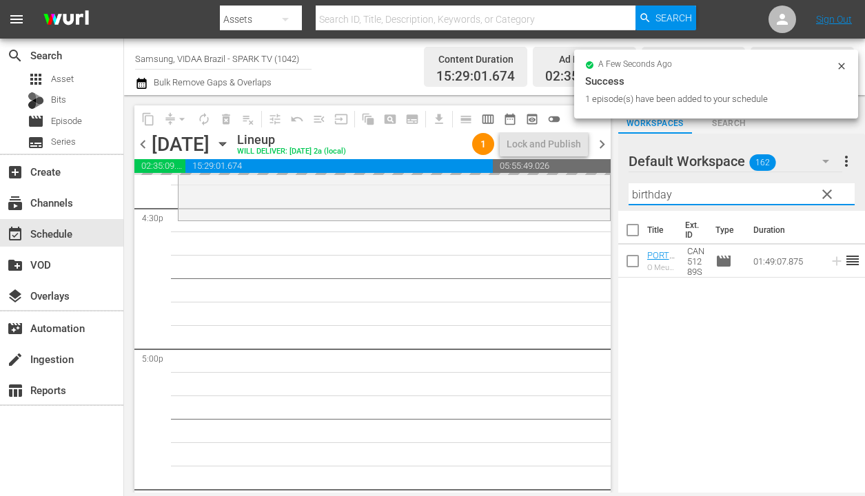
click at [699, 191] on input "birthday" at bounding box center [741, 194] width 226 height 22
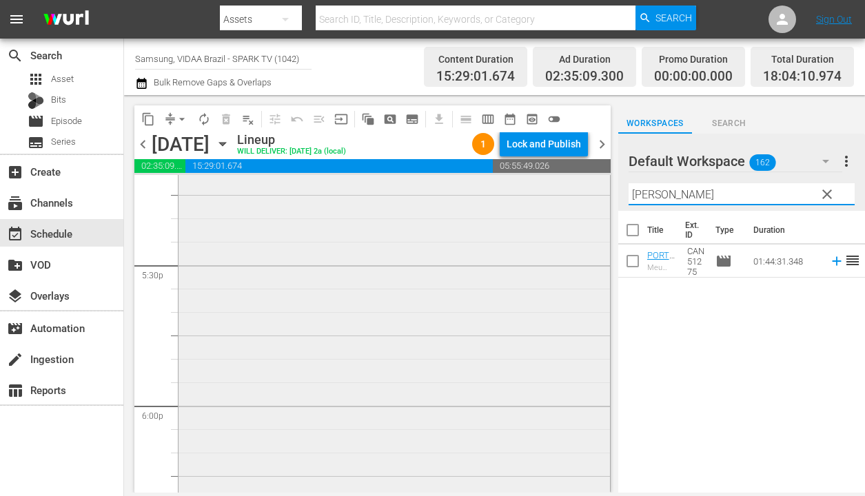
scroll to position [4945, 0]
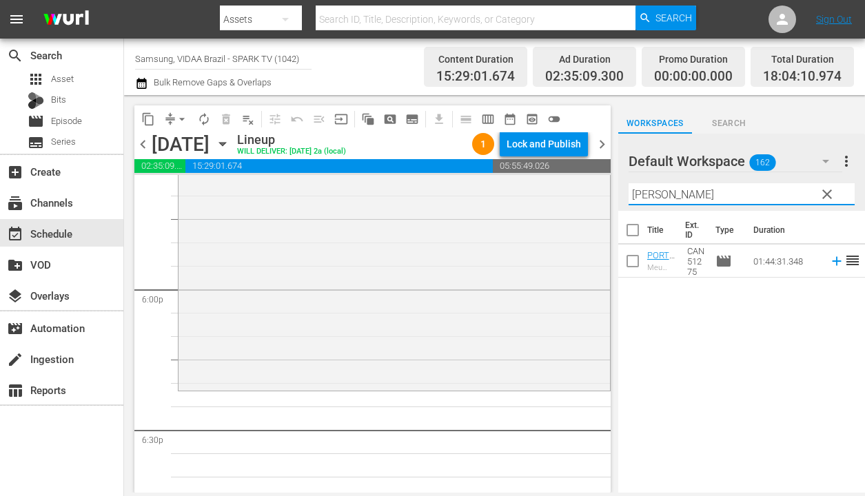
type input "truelove"
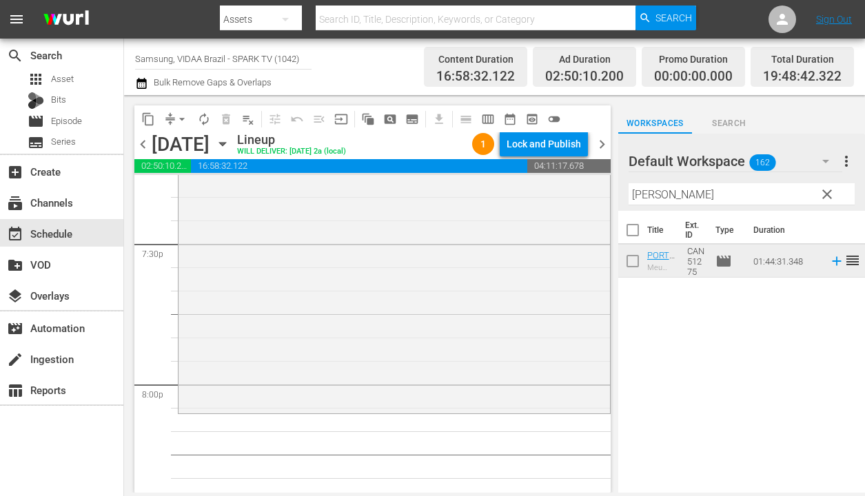
scroll to position [5418, 0]
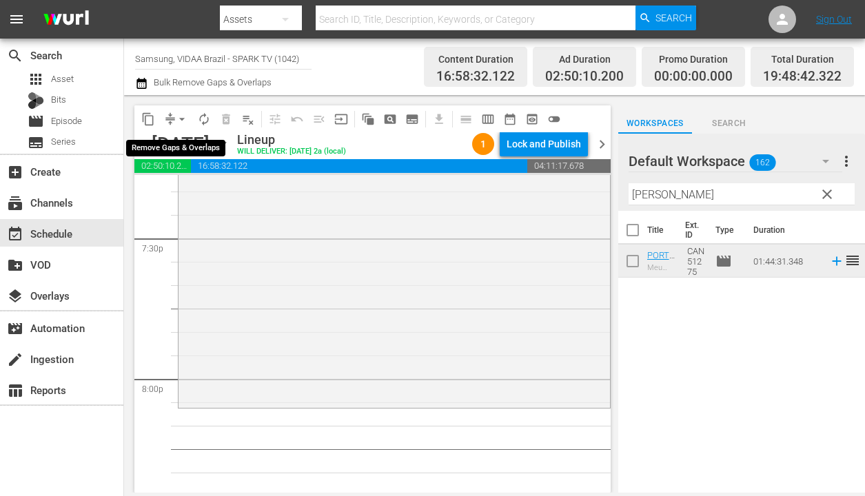
click at [176, 112] on span "arrow_drop_down" at bounding box center [182, 119] width 14 height 14
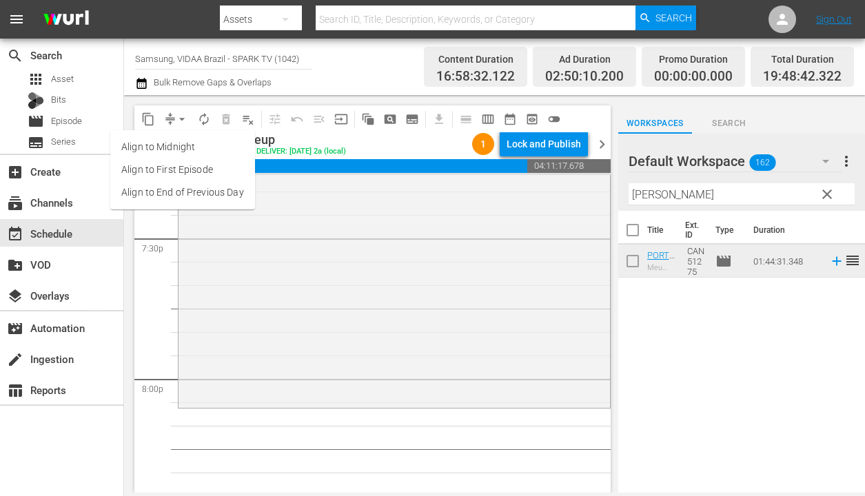
click at [666, 360] on div "Title Ext. ID Type Duration PORTUGUESE_NEW_MyOneTrueLove Meu Verdadiero Amor CA…" at bounding box center [741, 353] width 247 height 284
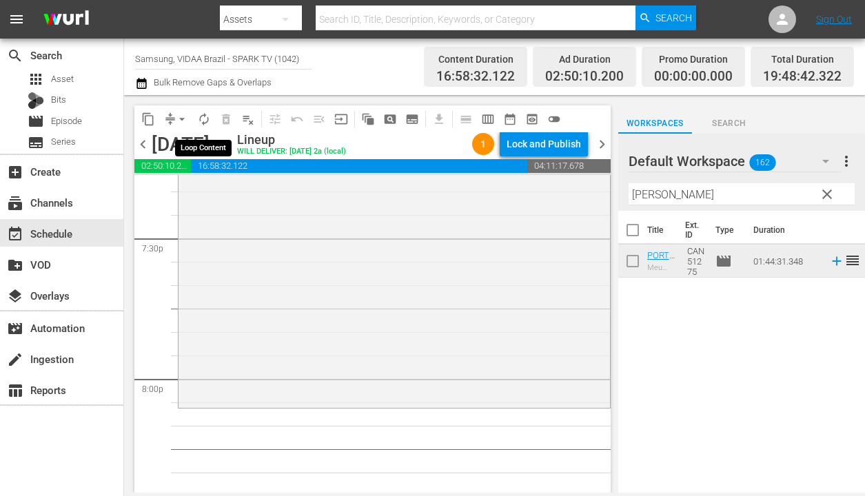
click at [198, 119] on span "autorenew_outlined" at bounding box center [204, 119] width 14 height 14
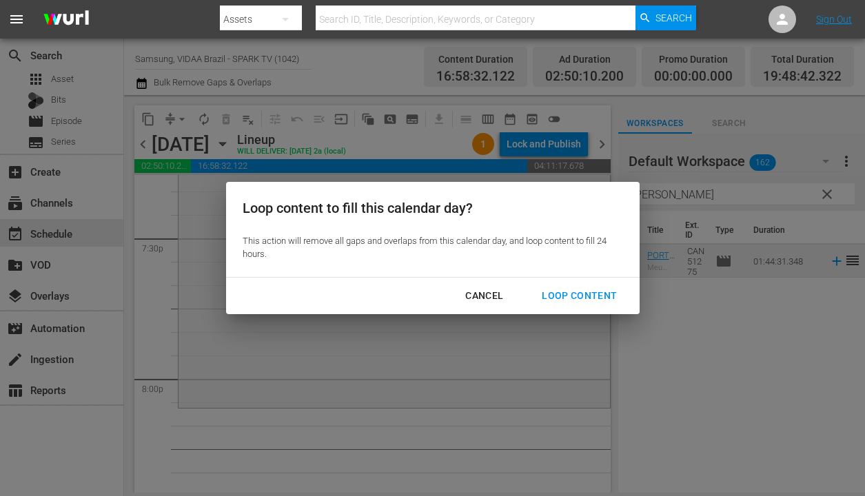
click at [610, 300] on div "Loop Content" at bounding box center [578, 295] width 97 height 17
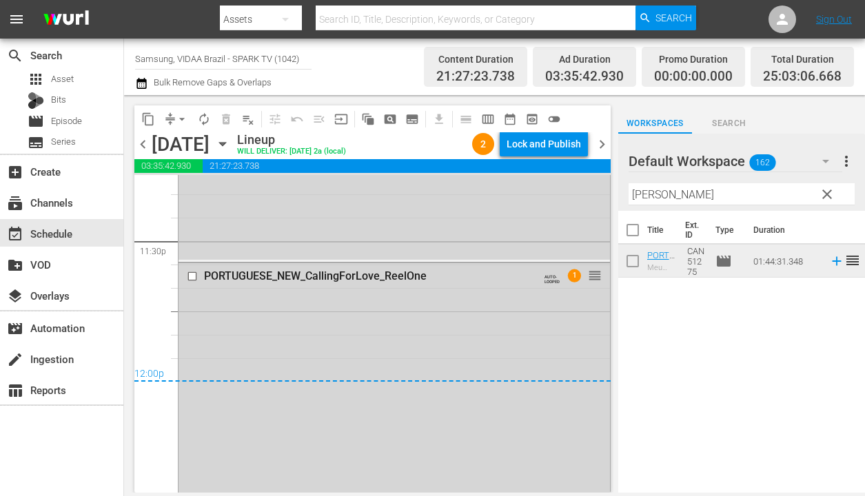
scroll to position [6555, 0]
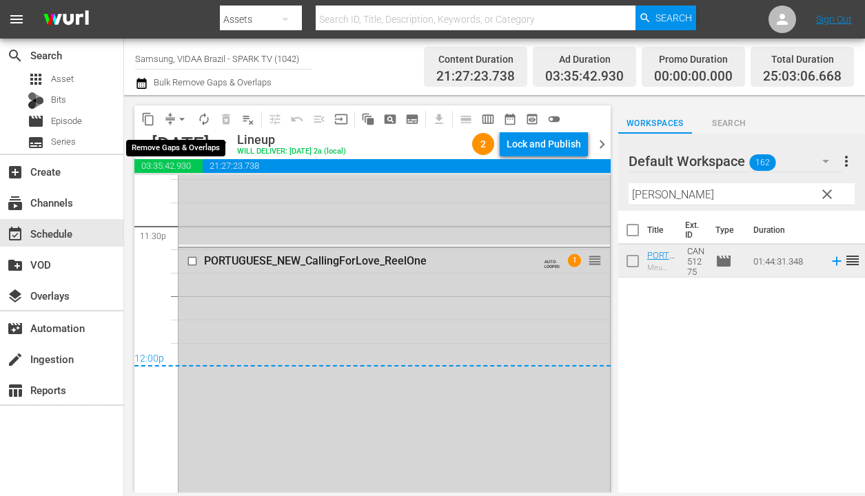
click at [182, 122] on span "arrow_drop_down" at bounding box center [182, 119] width 14 height 14
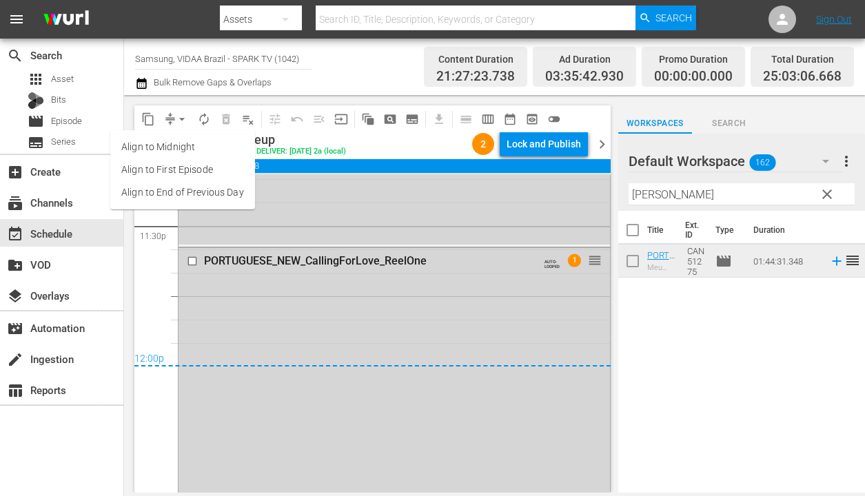
click at [207, 206] on ul "Align to Midnight Align to First Episode Align to End of Previous Day" at bounding box center [182, 169] width 145 height 79
click at [209, 203] on li "Align to End of Previous Day" at bounding box center [182, 192] width 145 height 23
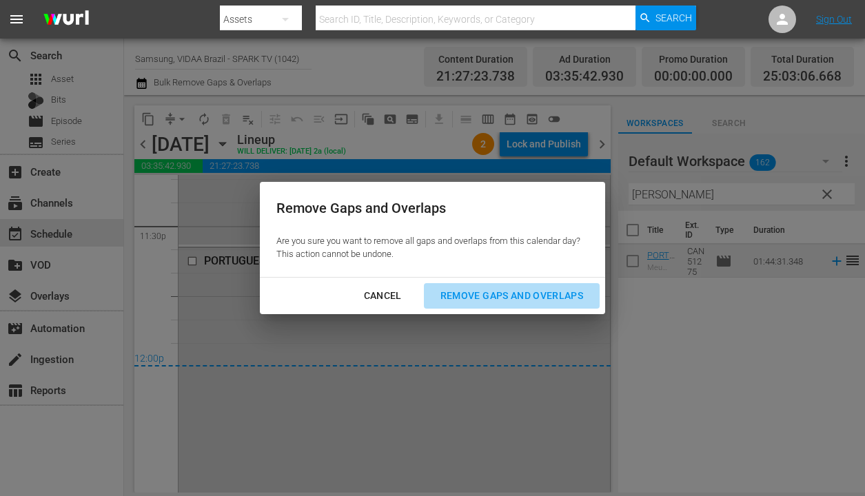
click at [488, 293] on div "Remove Gaps and Overlaps" at bounding box center [511, 295] width 165 height 17
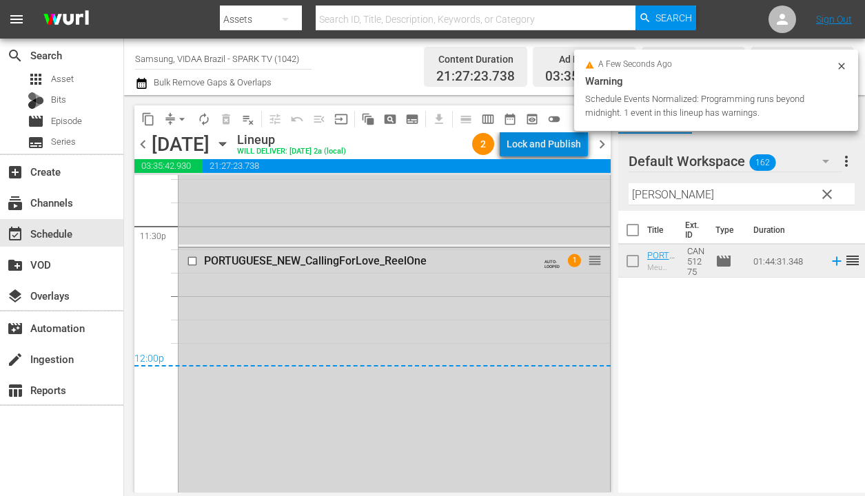
click at [549, 147] on div "Lock and Publish" at bounding box center [543, 144] width 74 height 25
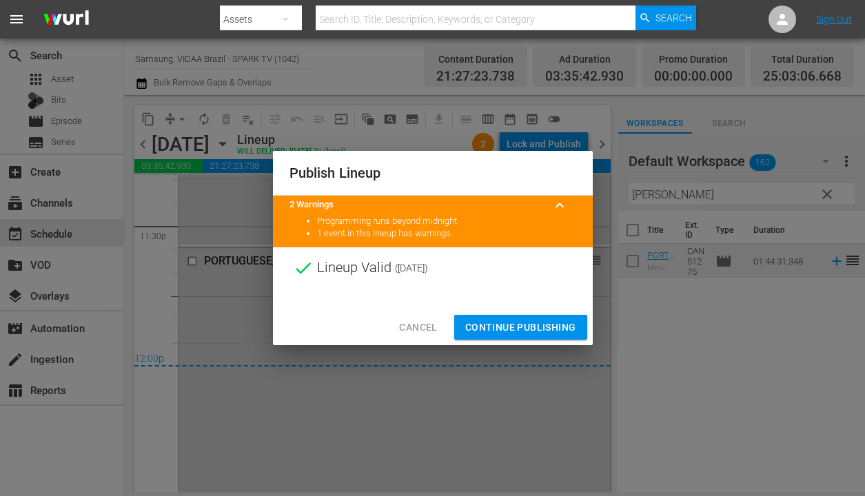
click at [550, 320] on span "Continue Publishing" at bounding box center [520, 327] width 111 height 17
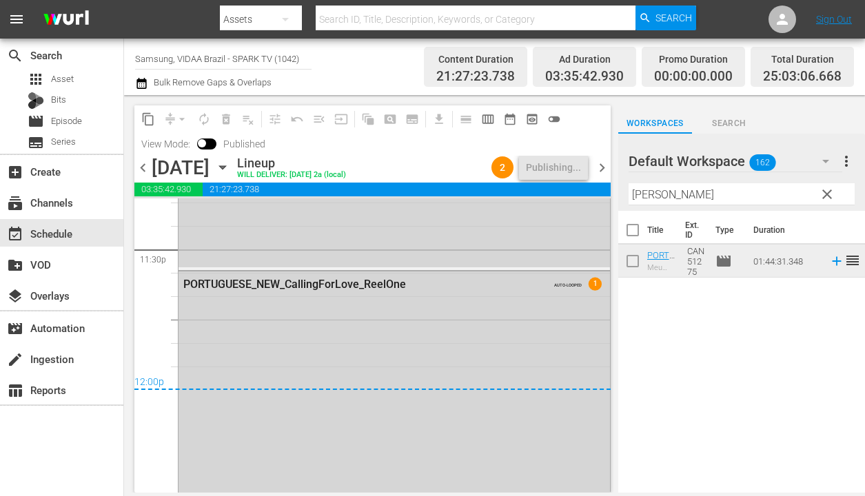
click at [831, 194] on span "clear" at bounding box center [826, 194] width 17 height 17
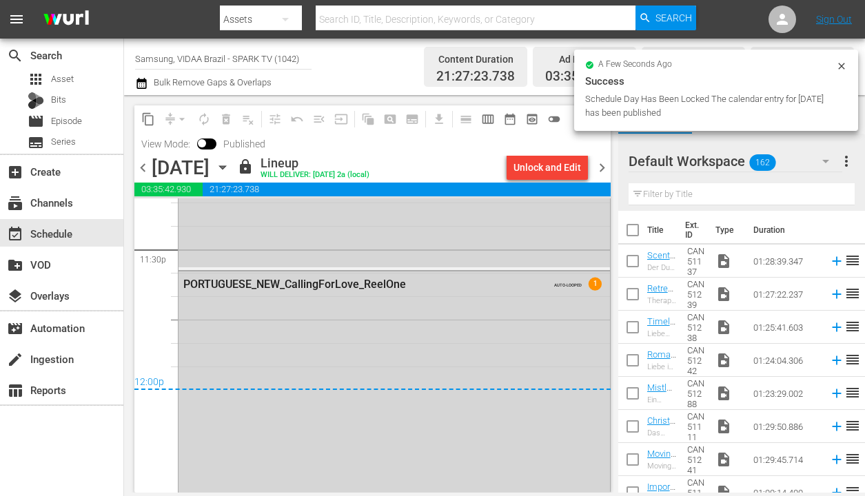
click at [604, 172] on span "chevron_right" at bounding box center [601, 167] width 17 height 17
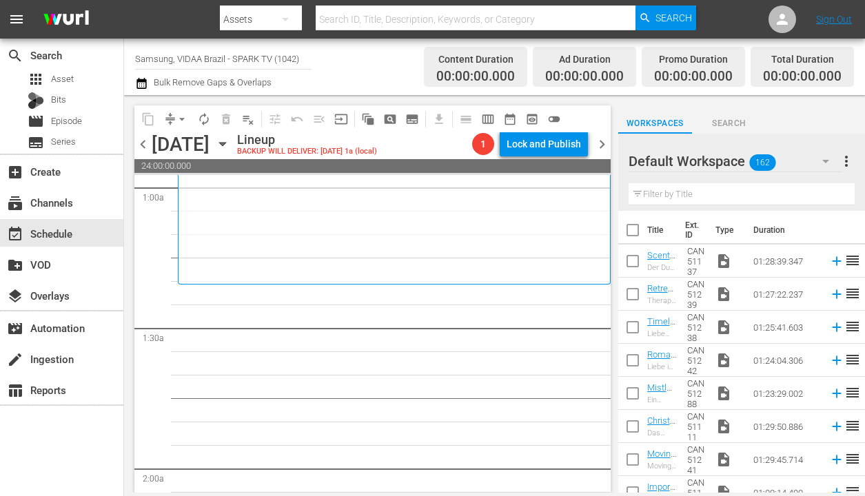
scroll to position [298, 0]
